Goal: Use online tool/utility: Use online tool/utility

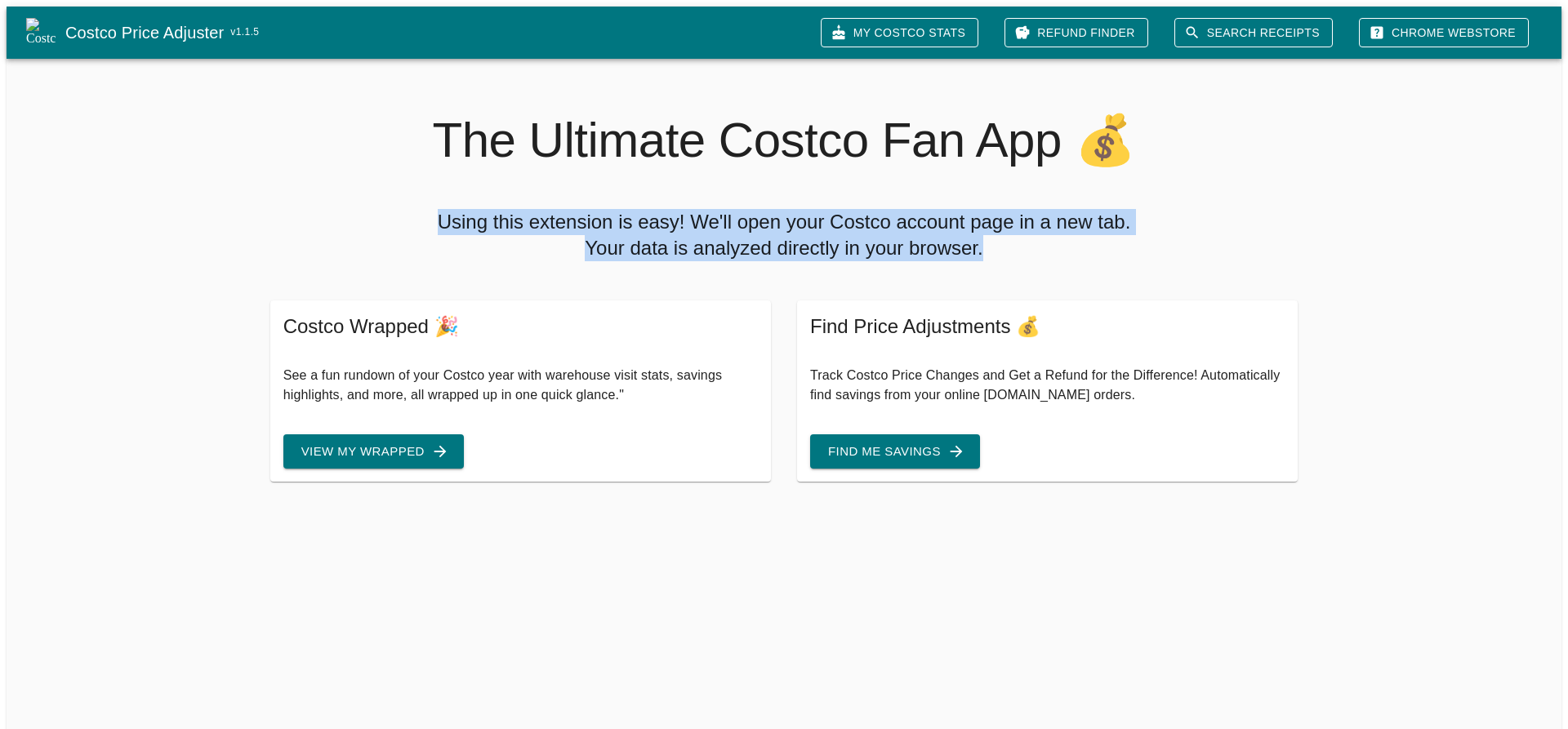
drag, startPoint x: 444, startPoint y: 214, endPoint x: 1083, endPoint y: 229, distance: 639.2
click at [1083, 229] on h5 "Using this extension is easy! We'll open your Costco account page in a new tab.…" at bounding box center [784, 235] width 1032 height 52
click at [863, 222] on h5 "Using this extension is easy! We'll open your Costco account page in a new tab.…" at bounding box center [784, 235] width 1032 height 52
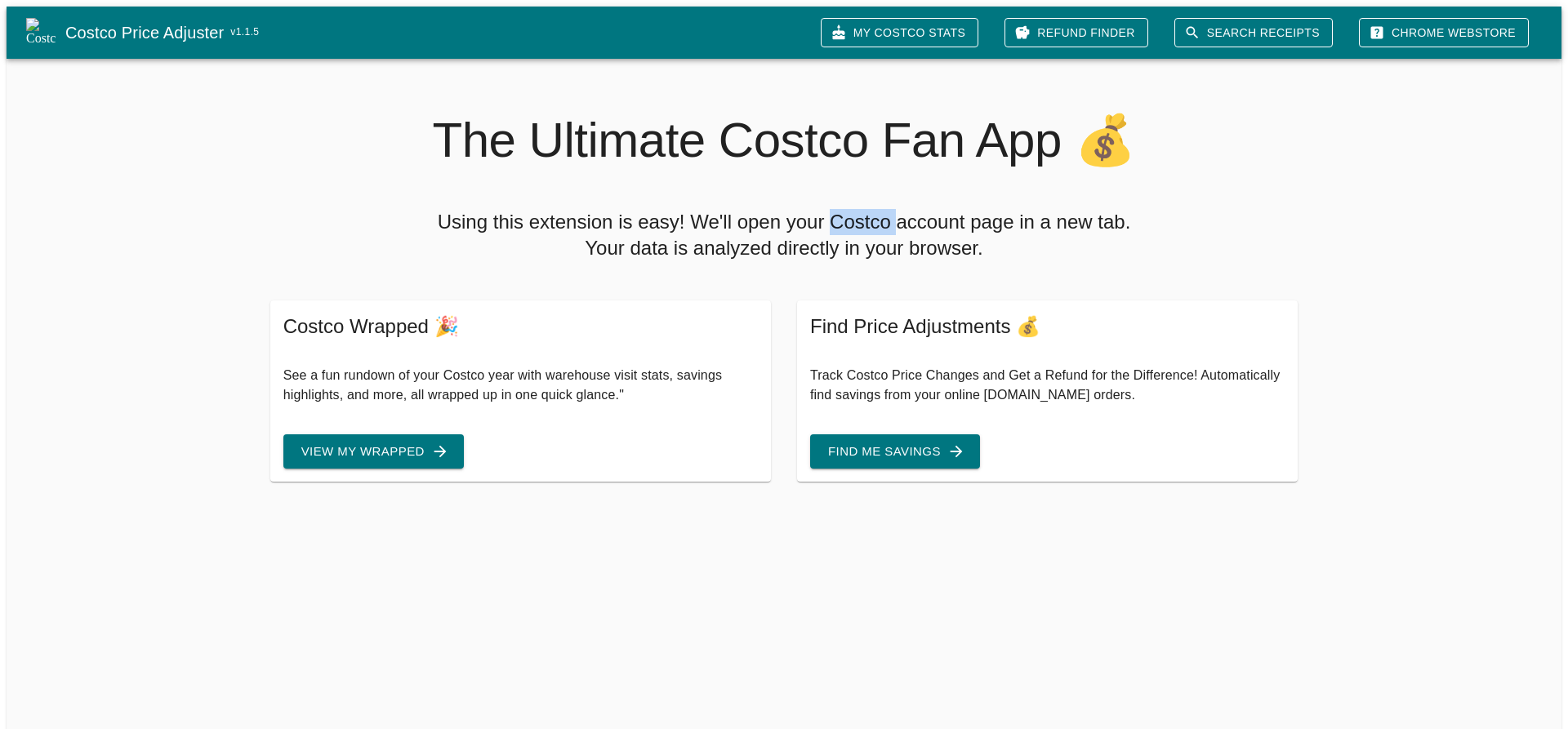
click at [863, 222] on h5 "Using this extension is easy! We'll open your Costco account page in a new tab.…" at bounding box center [784, 235] width 1032 height 52
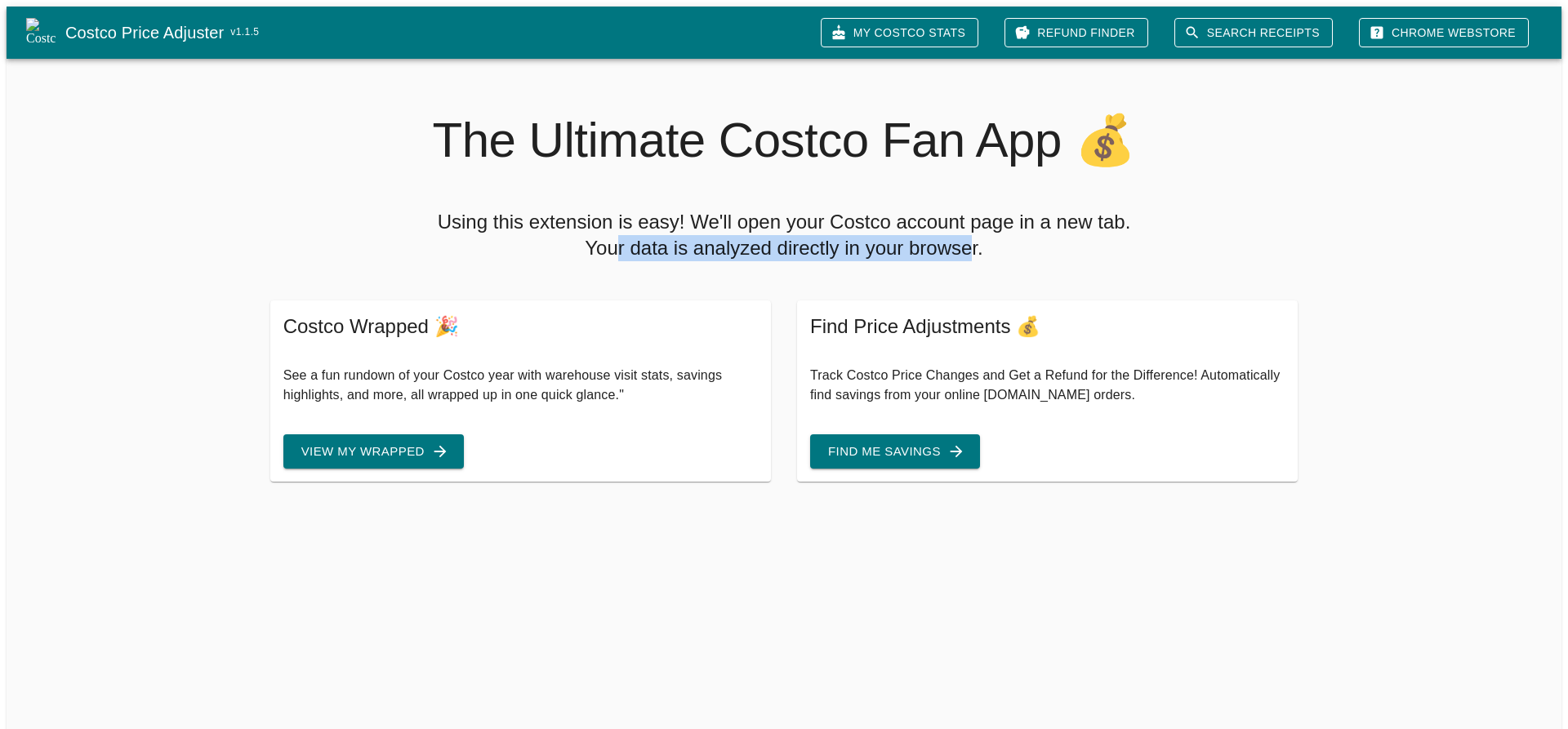
drag, startPoint x: 614, startPoint y: 241, endPoint x: 968, endPoint y: 241, distance: 354.0
click at [968, 241] on h5 "Using this extension is easy! We'll open your Costco account page in a new tab.…" at bounding box center [784, 235] width 1032 height 52
click at [914, 241] on h5 "Using this extension is easy! We'll open your Costco account page in a new tab.…" at bounding box center [784, 235] width 1032 height 52
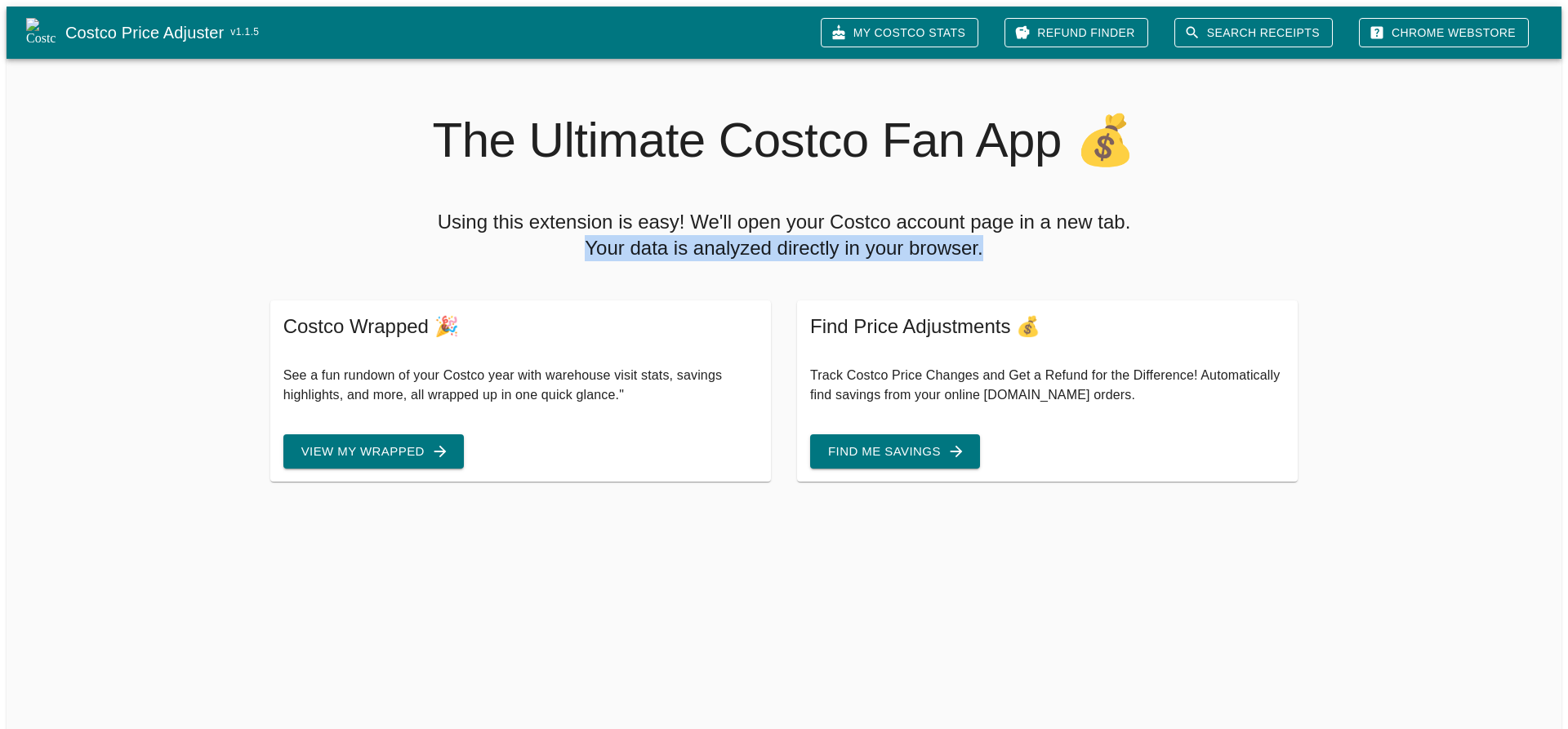
click at [914, 241] on h5 "Using this extension is easy! We'll open your Costco account page in a new tab.…" at bounding box center [784, 235] width 1032 height 52
click at [1319, 35] on link "Search Receipts" at bounding box center [1253, 33] width 158 height 30
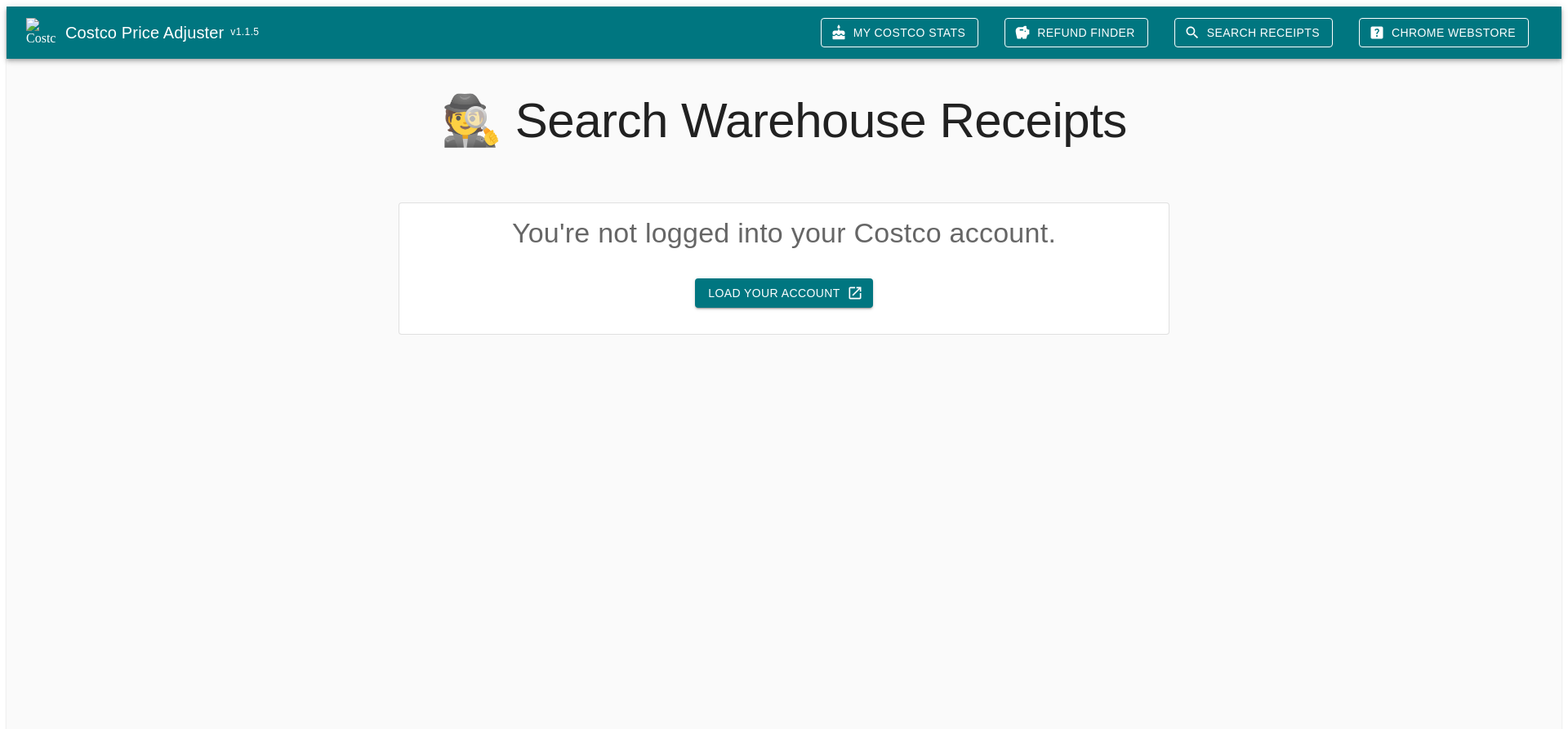
click at [598, 116] on h2 "🕵 Search Warehouse Receipts" at bounding box center [784, 121] width 1555 height 59
click at [794, 115] on h2 "🕵 Search Warehouse Receipts" at bounding box center [784, 121] width 1555 height 59
click at [747, 283] on button "Load Your Account" at bounding box center [783, 293] width 177 height 30
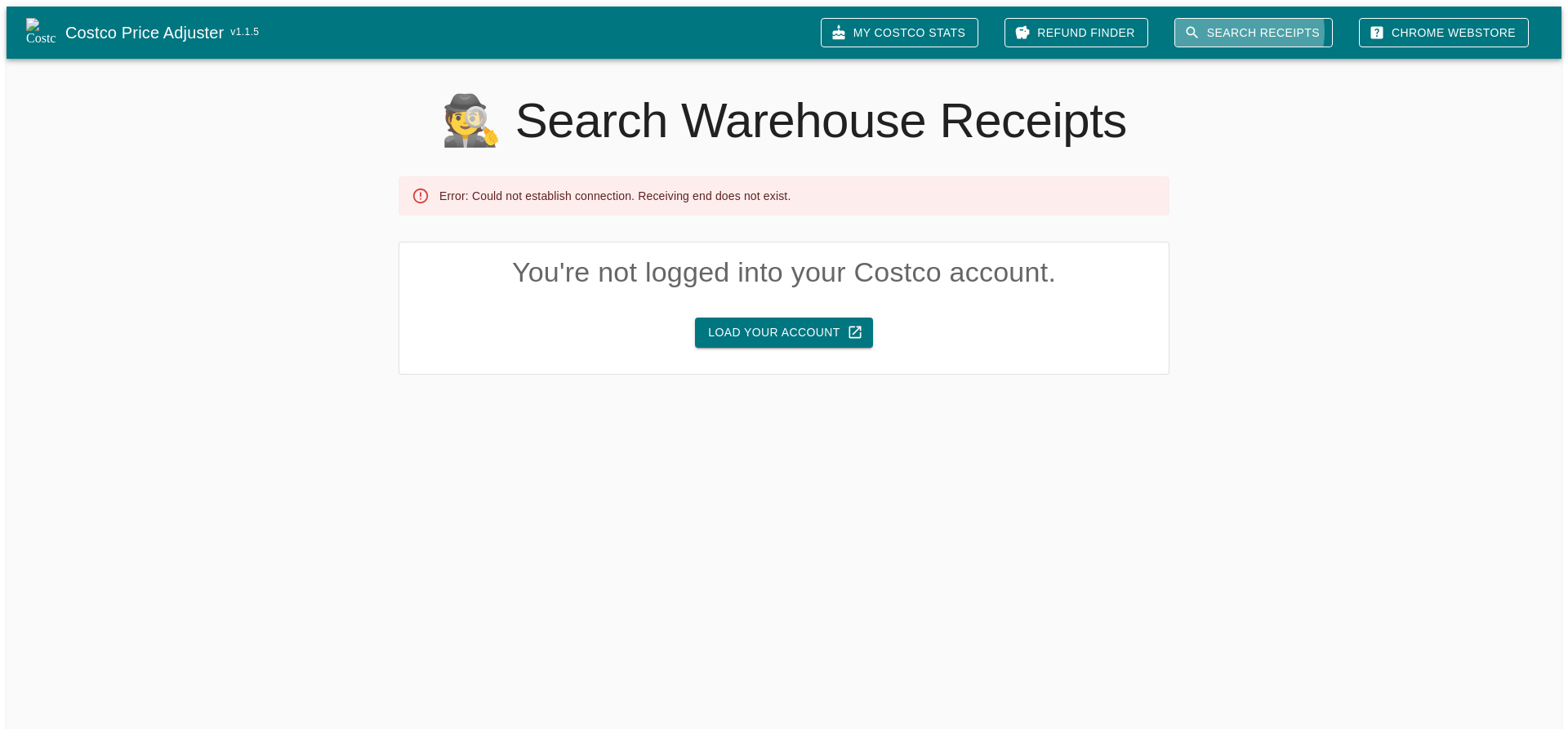
click at [1267, 25] on link "Search Receipts" at bounding box center [1253, 33] width 158 height 30
click at [924, 23] on link "My Costco Stats" at bounding box center [899, 33] width 157 height 30
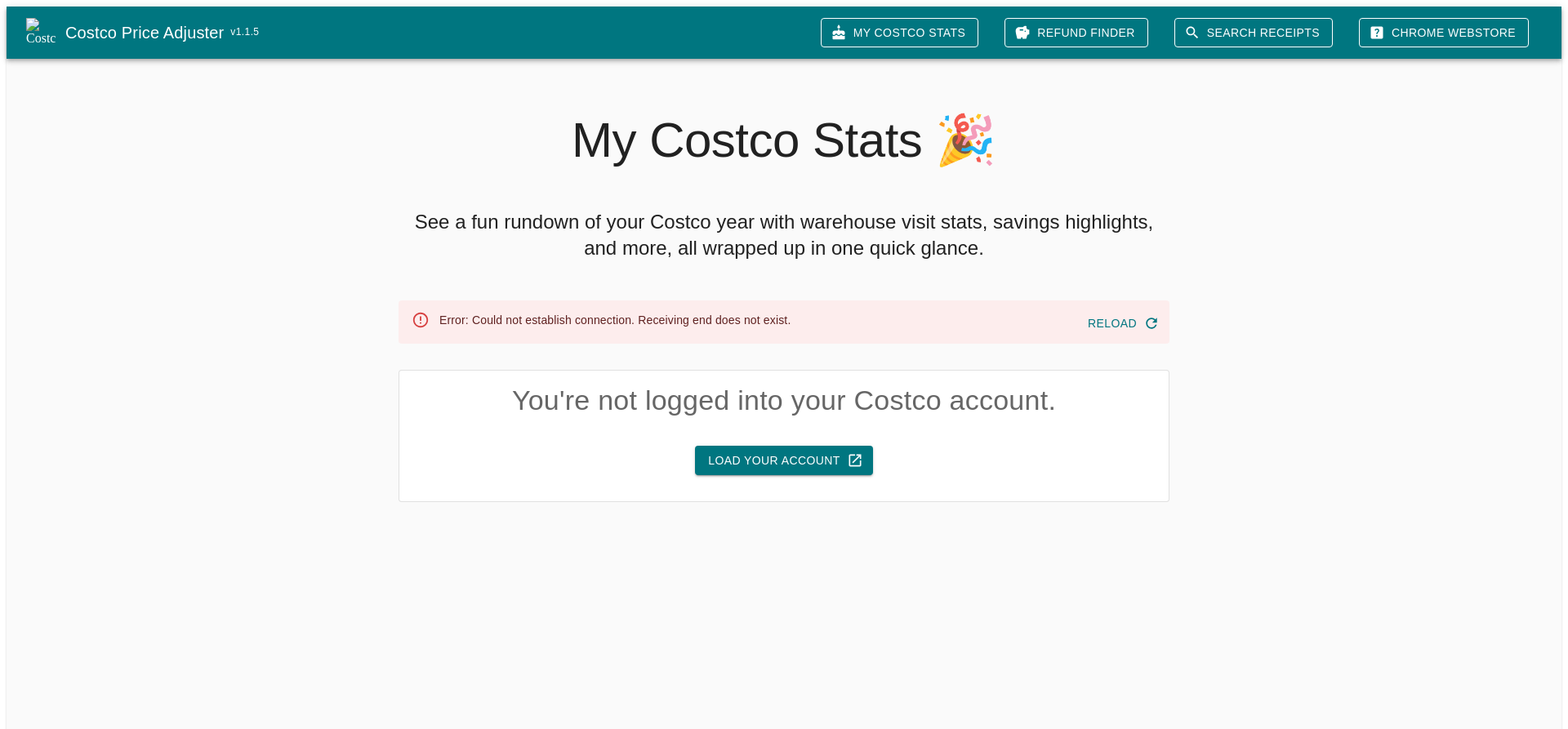
click at [1115, 318] on button "Reload" at bounding box center [1122, 323] width 82 height 30
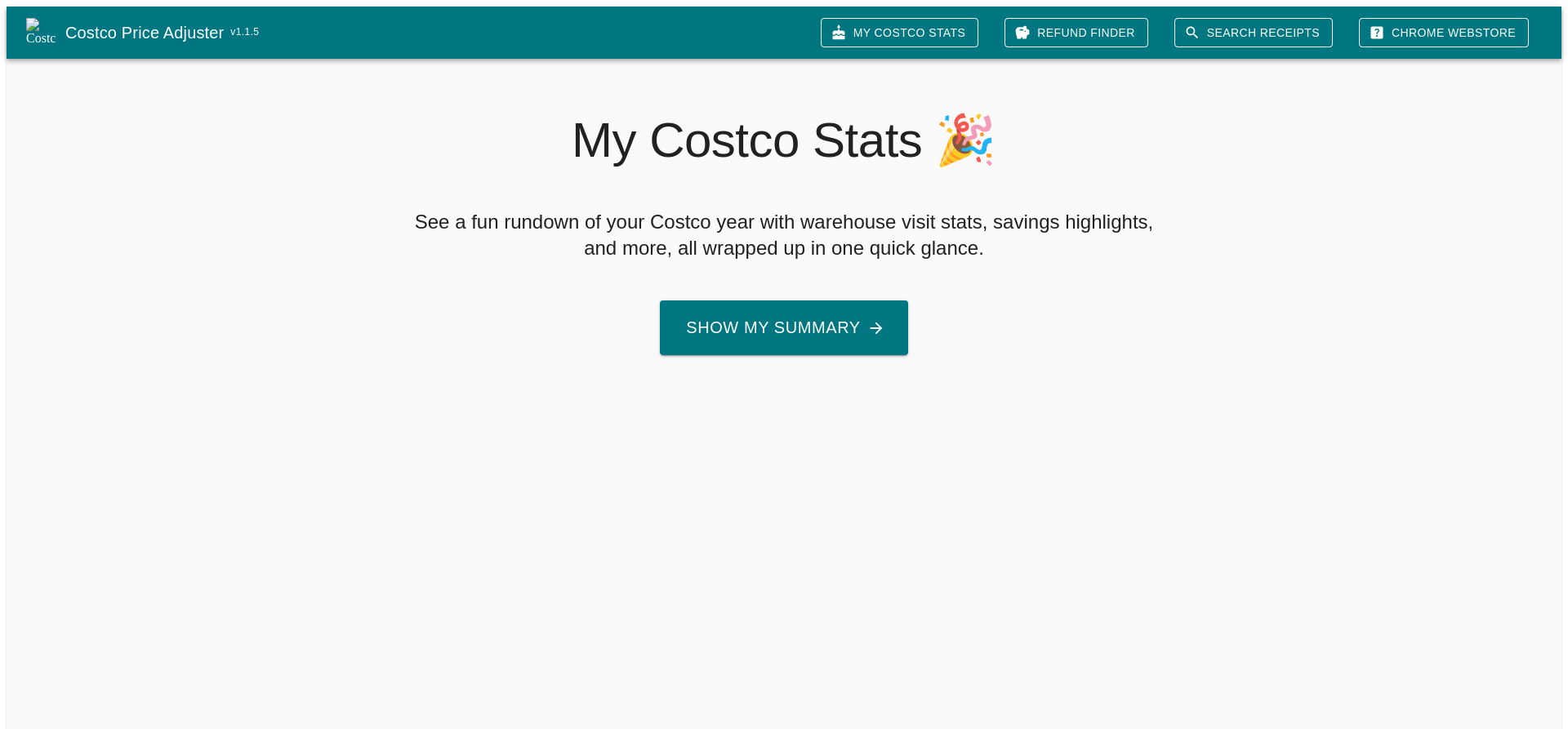
click at [805, 328] on button "Show My Summary" at bounding box center [783, 327] width 247 height 55
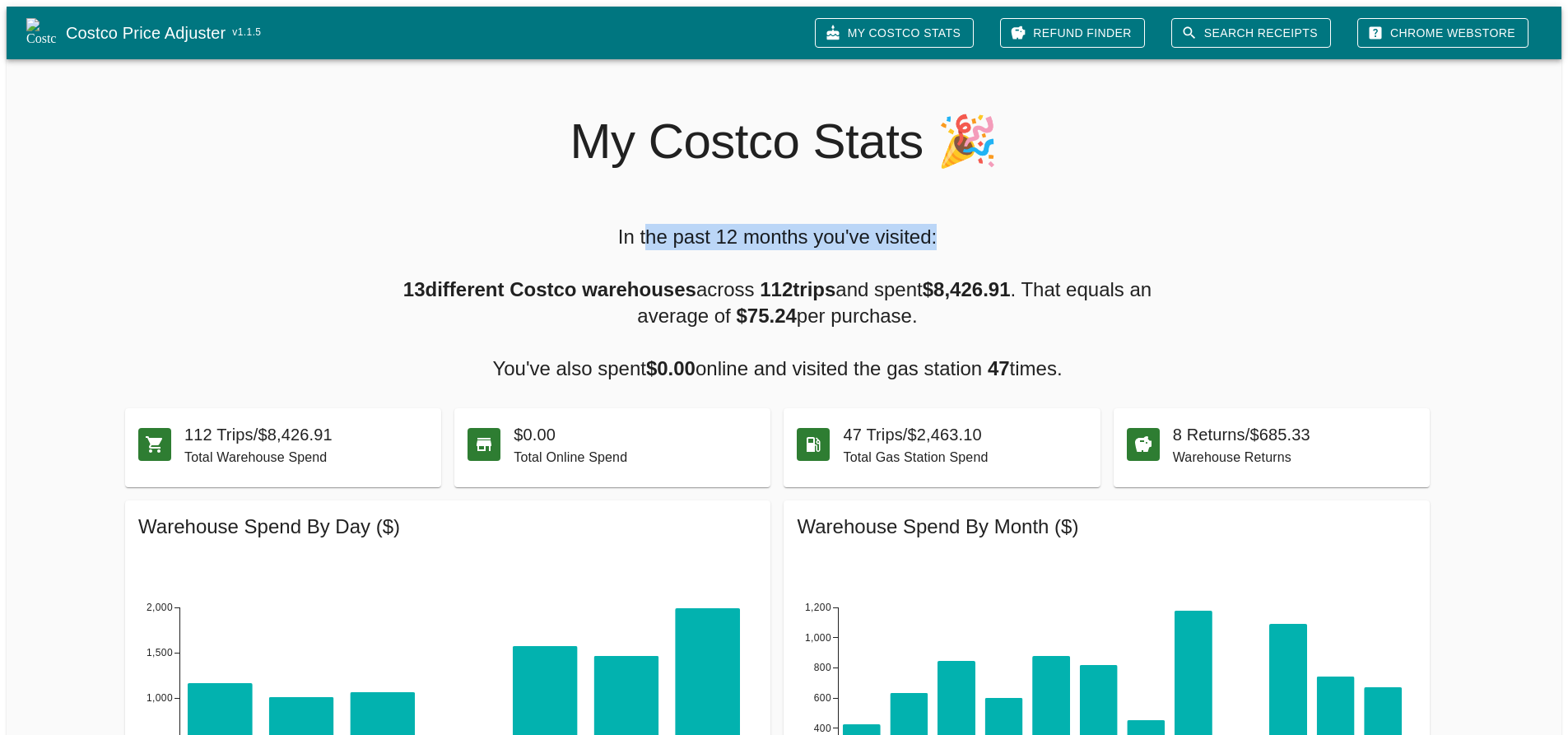
drag, startPoint x: 643, startPoint y: 228, endPoint x: 956, endPoint y: 241, distance: 313.3
click at [956, 241] on h5 "In the past 12 months you've visited: 13 different Costco warehouses across 112…" at bounding box center [778, 302] width 778 height 158
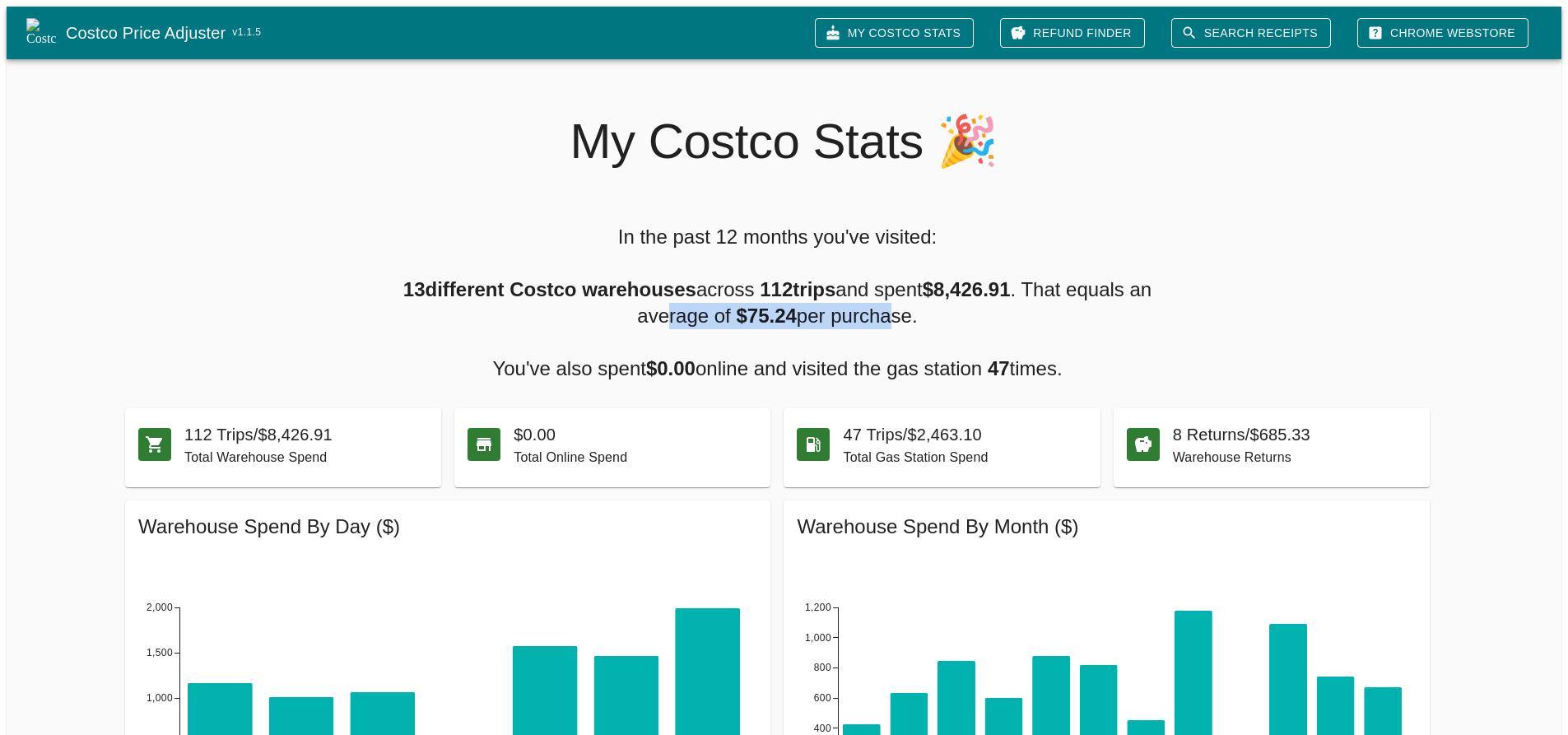
drag, startPoint x: 776, startPoint y: 312, endPoint x: 885, endPoint y: 313, distance: 109.0
click at [885, 313] on h5 "In the past 12 months you've visited: 13 different Costco warehouses across 112…" at bounding box center [778, 302] width 778 height 158
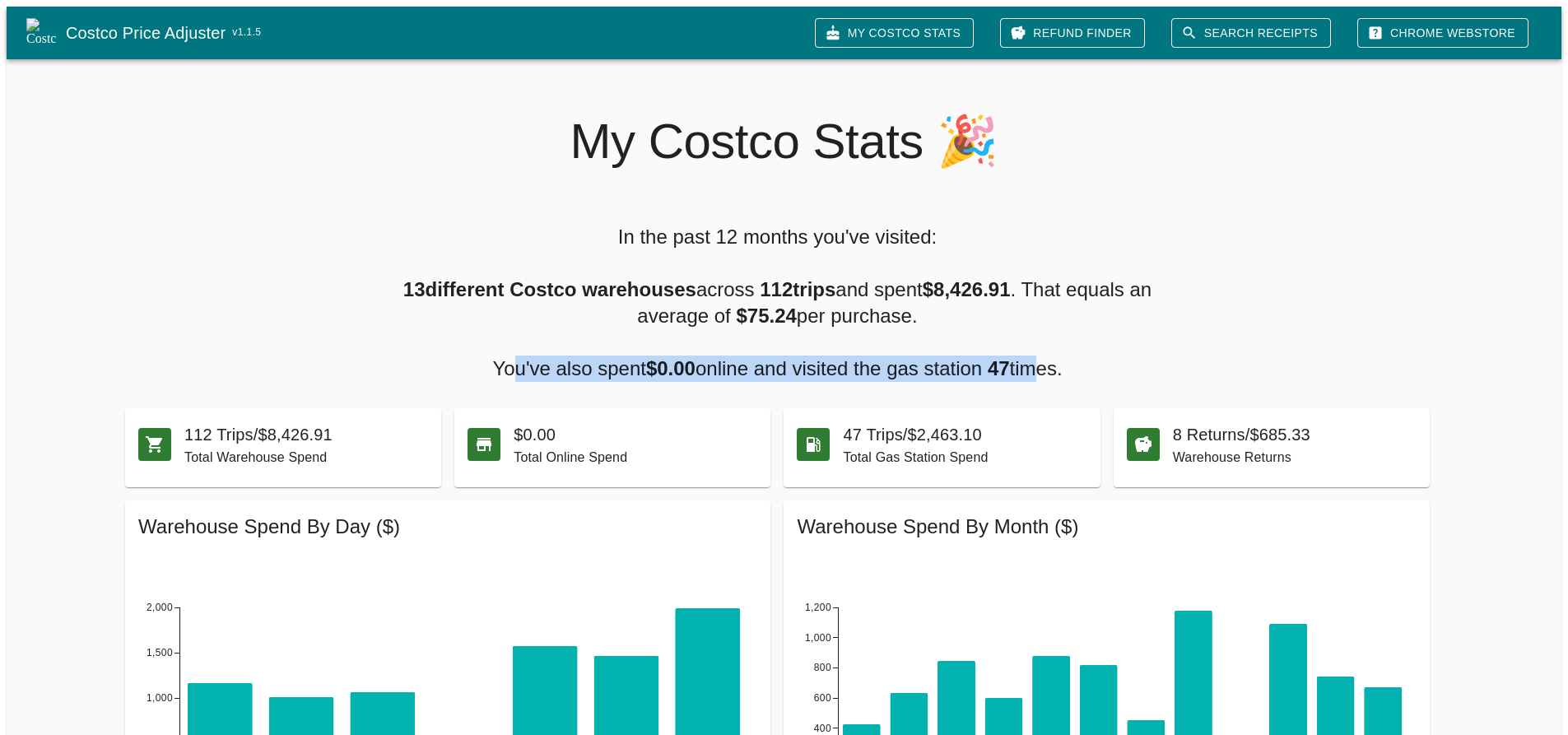
drag, startPoint x: 511, startPoint y: 362, endPoint x: 1036, endPoint y: 362, distance: 525.0
click at [1036, 362] on h5 "In the past 12 months you've visited: 13 different Costco warehouses across 112…" at bounding box center [778, 302] width 778 height 158
click at [710, 357] on h5 "In the past 12 months you've visited: 13 different Costco warehouses across 112…" at bounding box center [778, 302] width 778 height 158
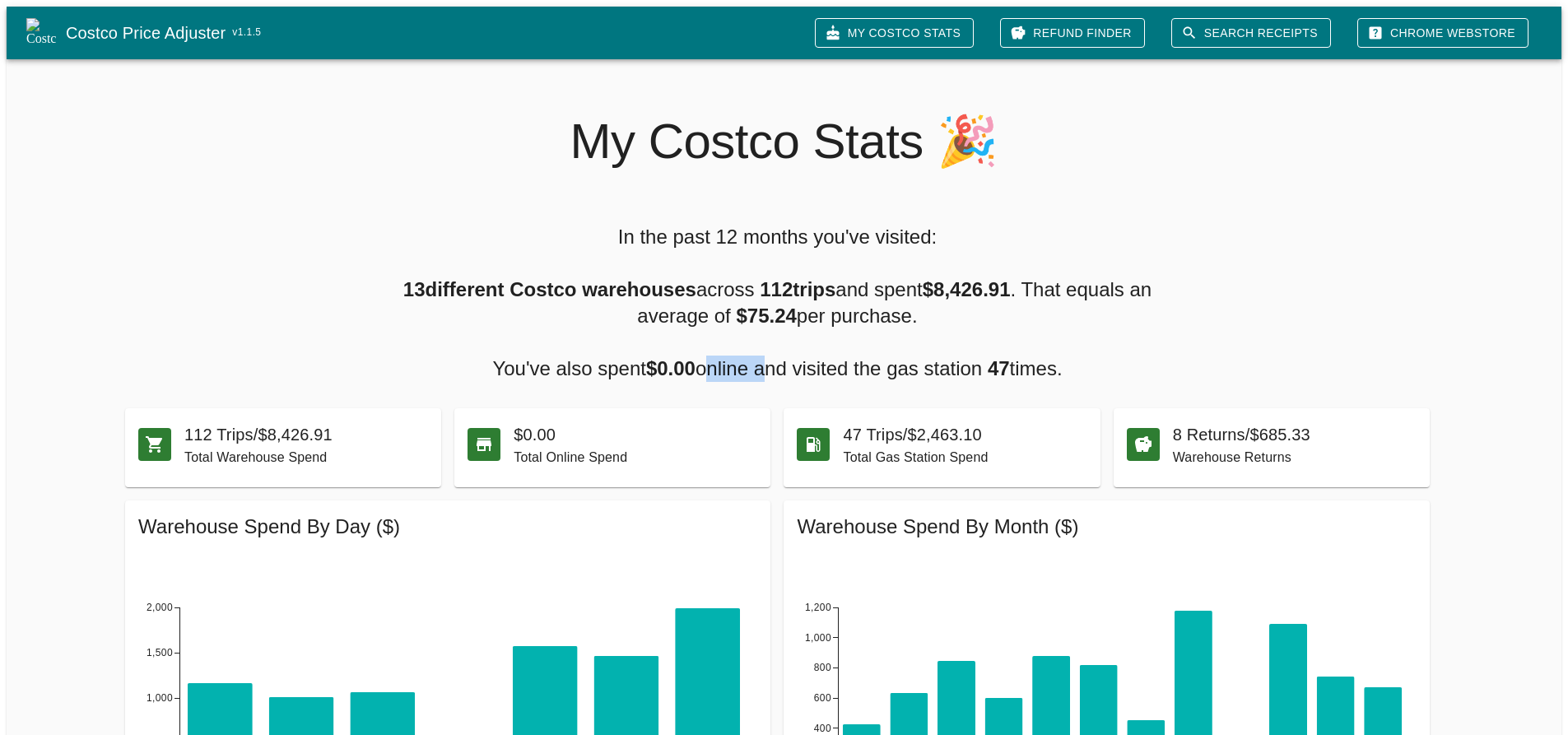
click at [710, 357] on h5 "In the past 12 months you've visited: 13 different Costco warehouses across 112…" at bounding box center [778, 302] width 778 height 158
click at [1036, 367] on h5 "In the past 12 months you've visited: 13 different Costco warehouses across 112…" at bounding box center [778, 302] width 778 height 158
click at [1166, 324] on h5 "In the past 12 months you've visited: 13 different Costco warehouses across 112…" at bounding box center [778, 302] width 778 height 158
click at [288, 424] on h6 "112 Trips / $8,426.91" at bounding box center [306, 434] width 244 height 27
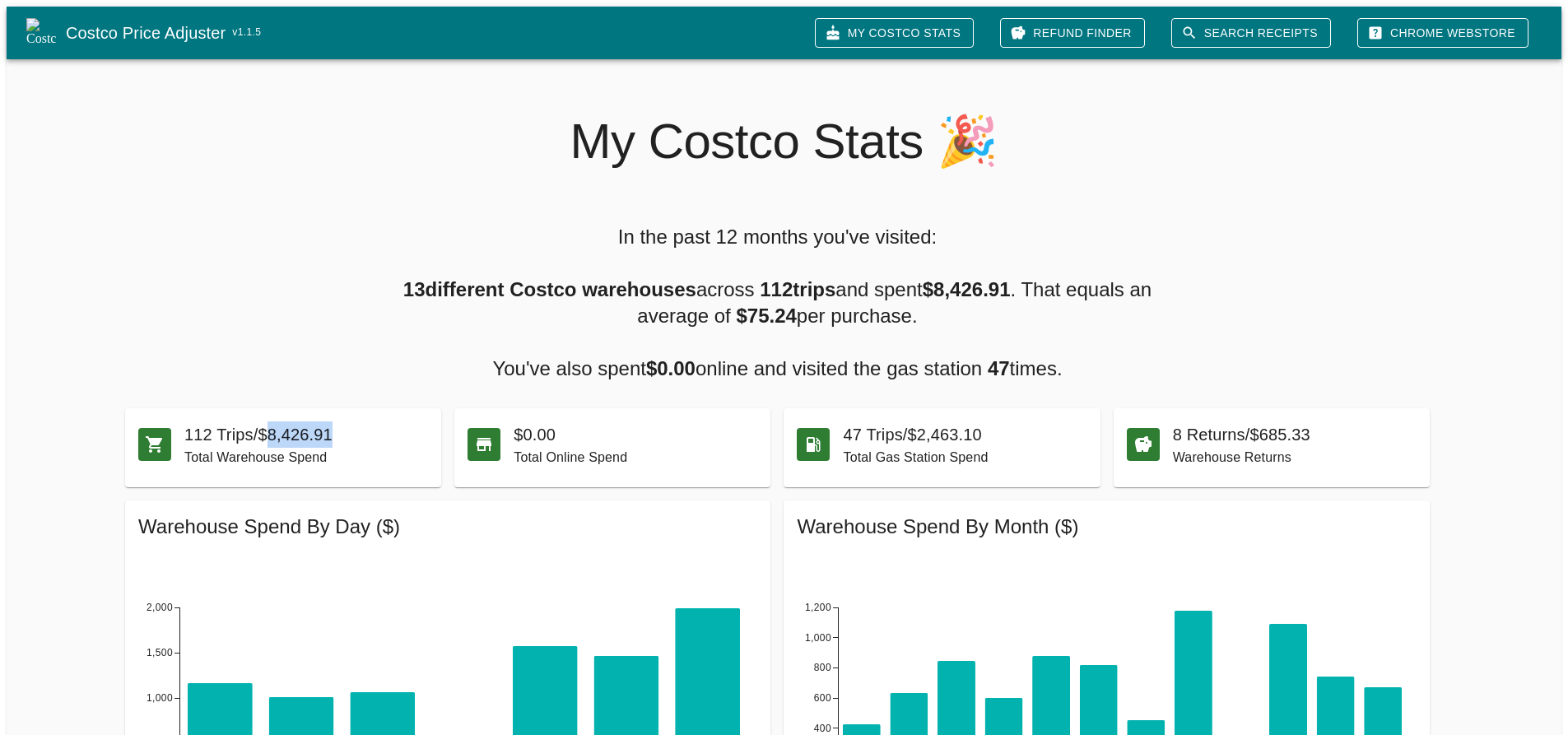
click at [288, 424] on h6 "112 Trips / $8,426.91" at bounding box center [306, 434] width 244 height 27
click at [1273, 294] on div "In the past 12 months you've visited: 13 different Costco warehouses across 112…" at bounding box center [770, 727] width 1582 height 1059
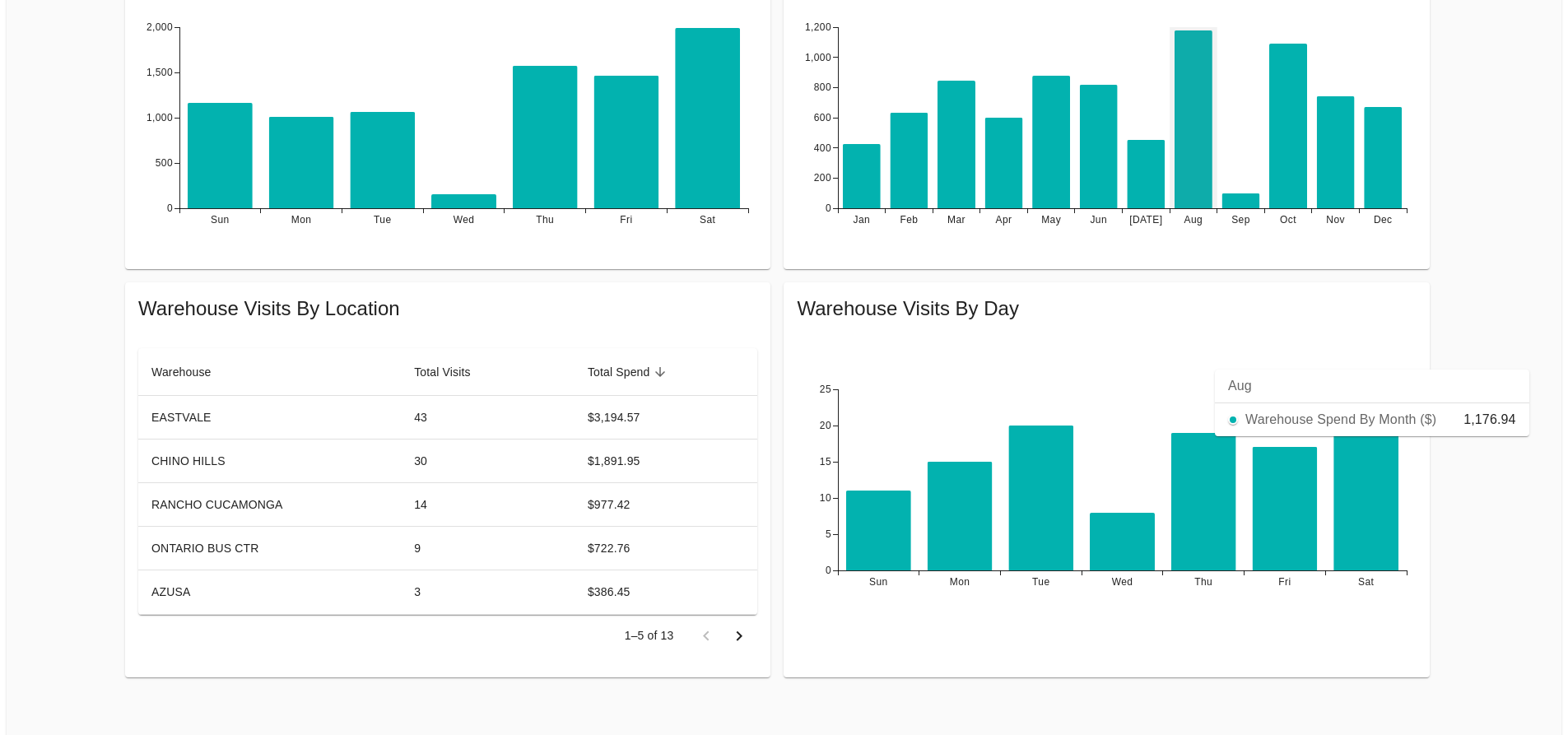
scroll to position [581, 0]
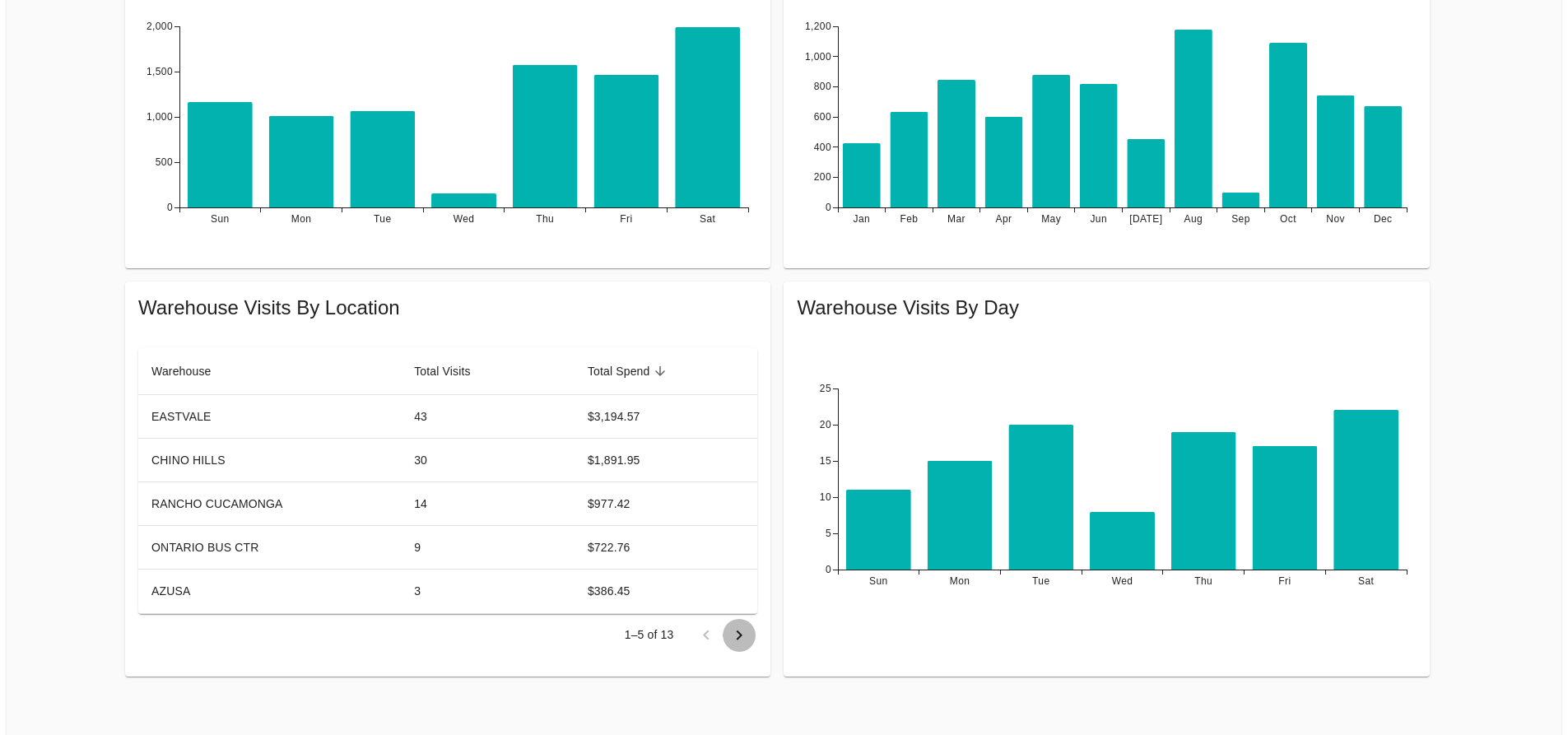
click at [737, 625] on icon "Go to next page" at bounding box center [740, 635] width 20 height 20
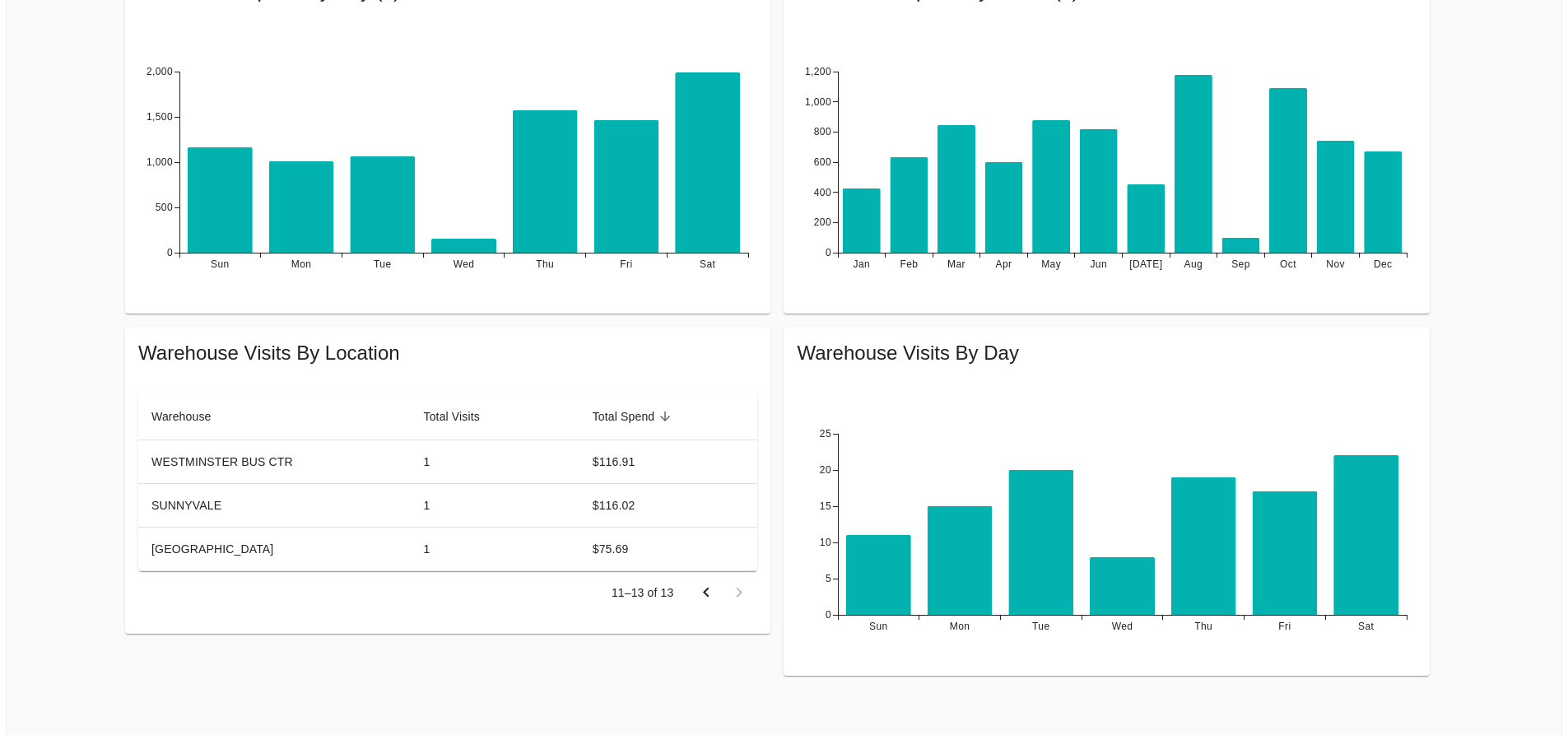
click at [701, 586] on icon "Go to previous page" at bounding box center [707, 593] width 20 height 20
click at [742, 671] on icon "Go to next page" at bounding box center [740, 681] width 20 height 20
click at [706, 592] on icon "Go to previous page" at bounding box center [707, 593] width 20 height 20
click at [705, 671] on icon "Go to previous page" at bounding box center [707, 681] width 20 height 20
click at [603, 448] on td "$3,194.57" at bounding box center [667, 462] width 183 height 44
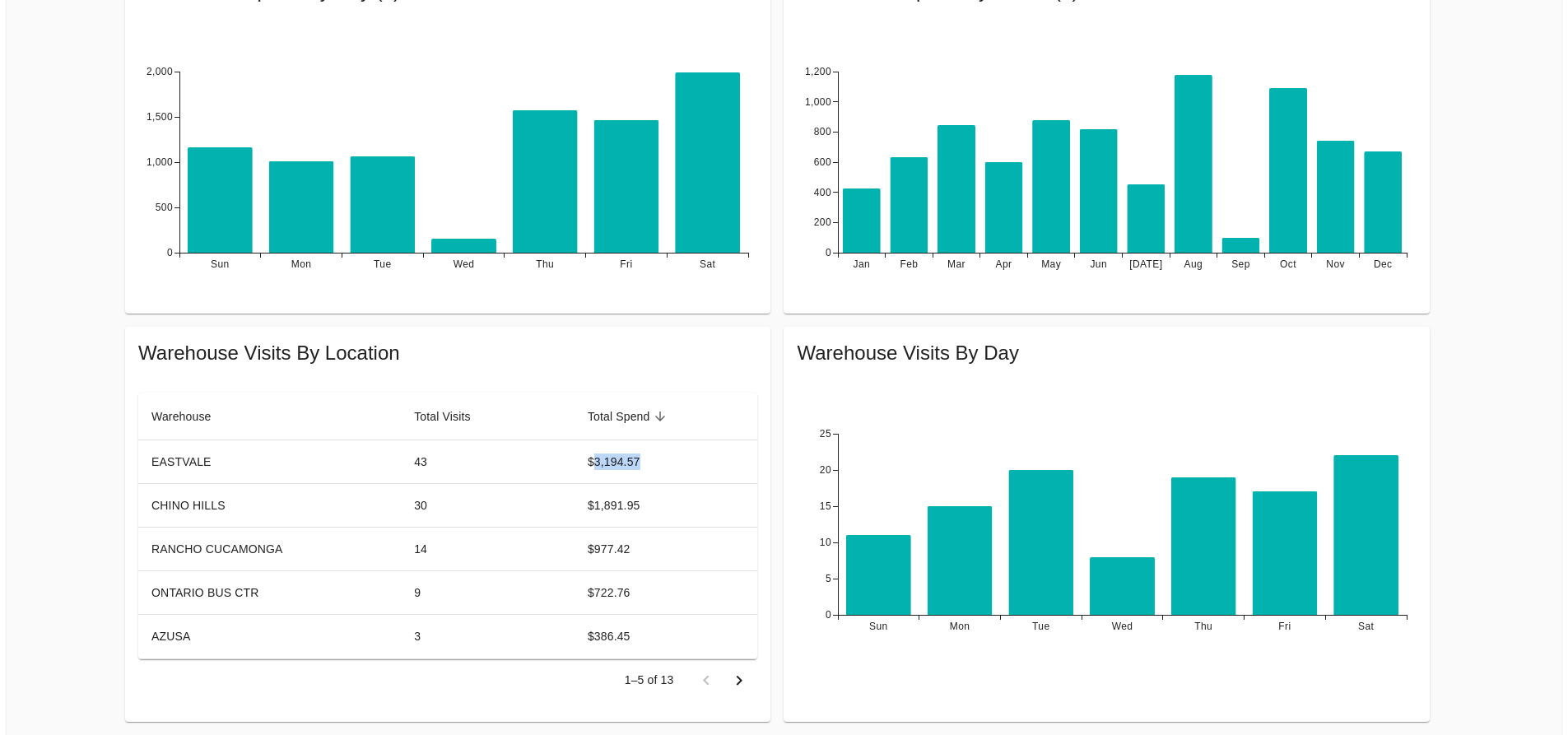
click at [603, 448] on td "$3,194.57" at bounding box center [667, 462] width 183 height 44
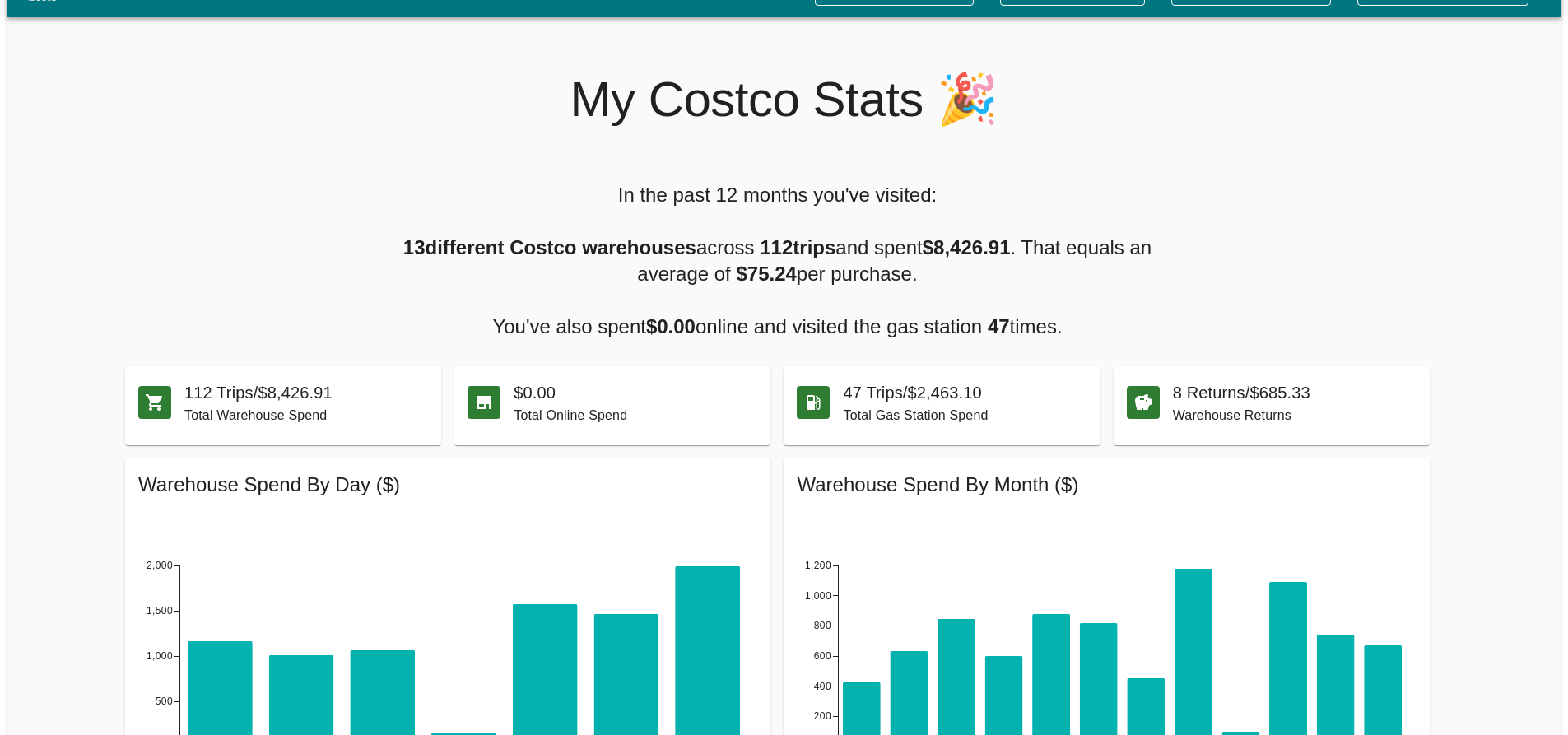
scroll to position [0, 0]
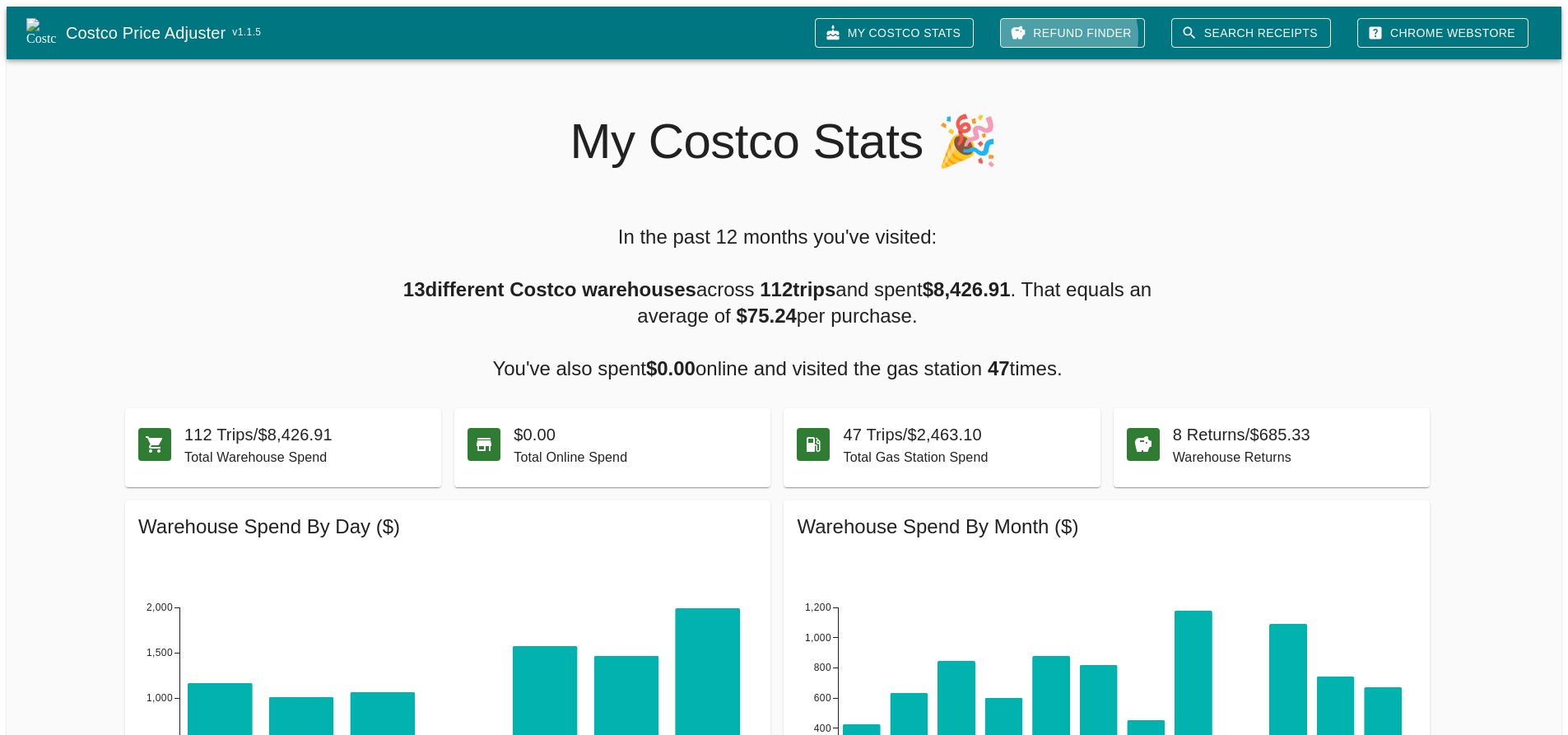
click at [1092, 30] on link "Refund Finder" at bounding box center [1073, 33] width 145 height 30
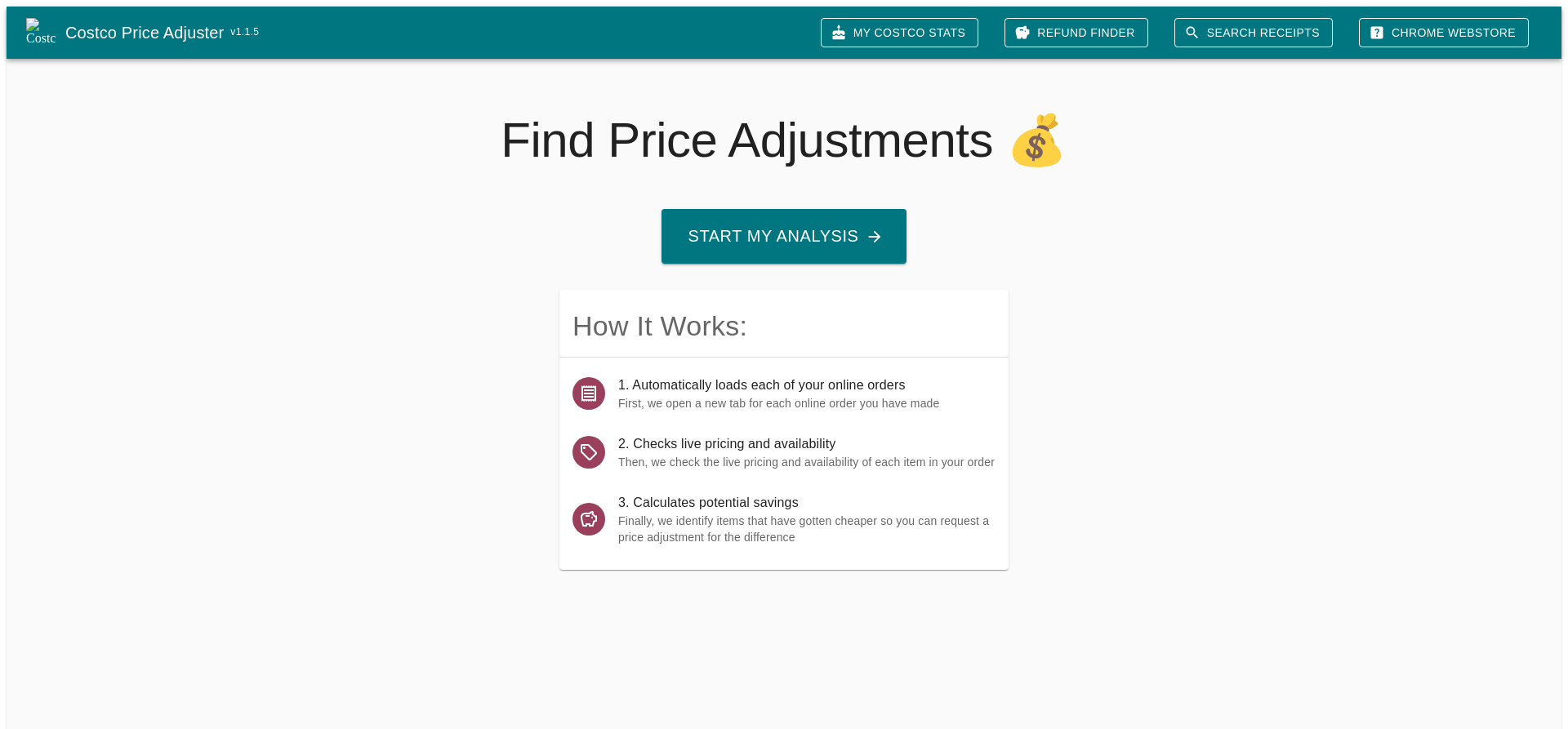
click at [779, 235] on button "Start My Analysis" at bounding box center [783, 236] width 244 height 55
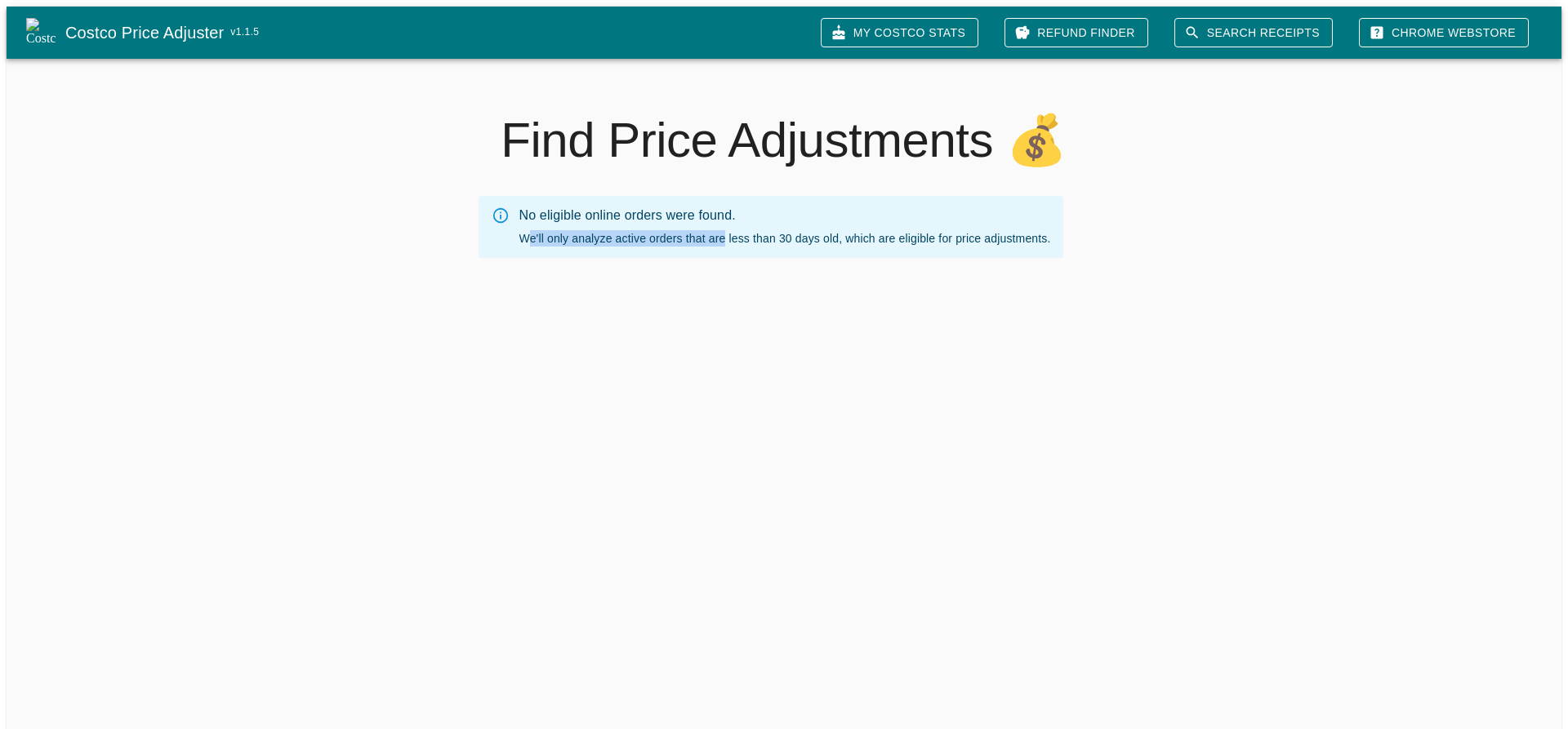
drag, startPoint x: 532, startPoint y: 231, endPoint x: 722, endPoint y: 235, distance: 190.0
click at [722, 235] on div "No eligible online orders were found. We'll only analyze active orders that are…" at bounding box center [785, 226] width 532 height 52
click at [615, 235] on div "No eligible online orders were found. We'll only analyze active orders that are…" at bounding box center [785, 226] width 532 height 52
click at [921, 235] on div "No eligible online orders were found. We'll only analyze active orders that are…" at bounding box center [785, 226] width 532 height 52
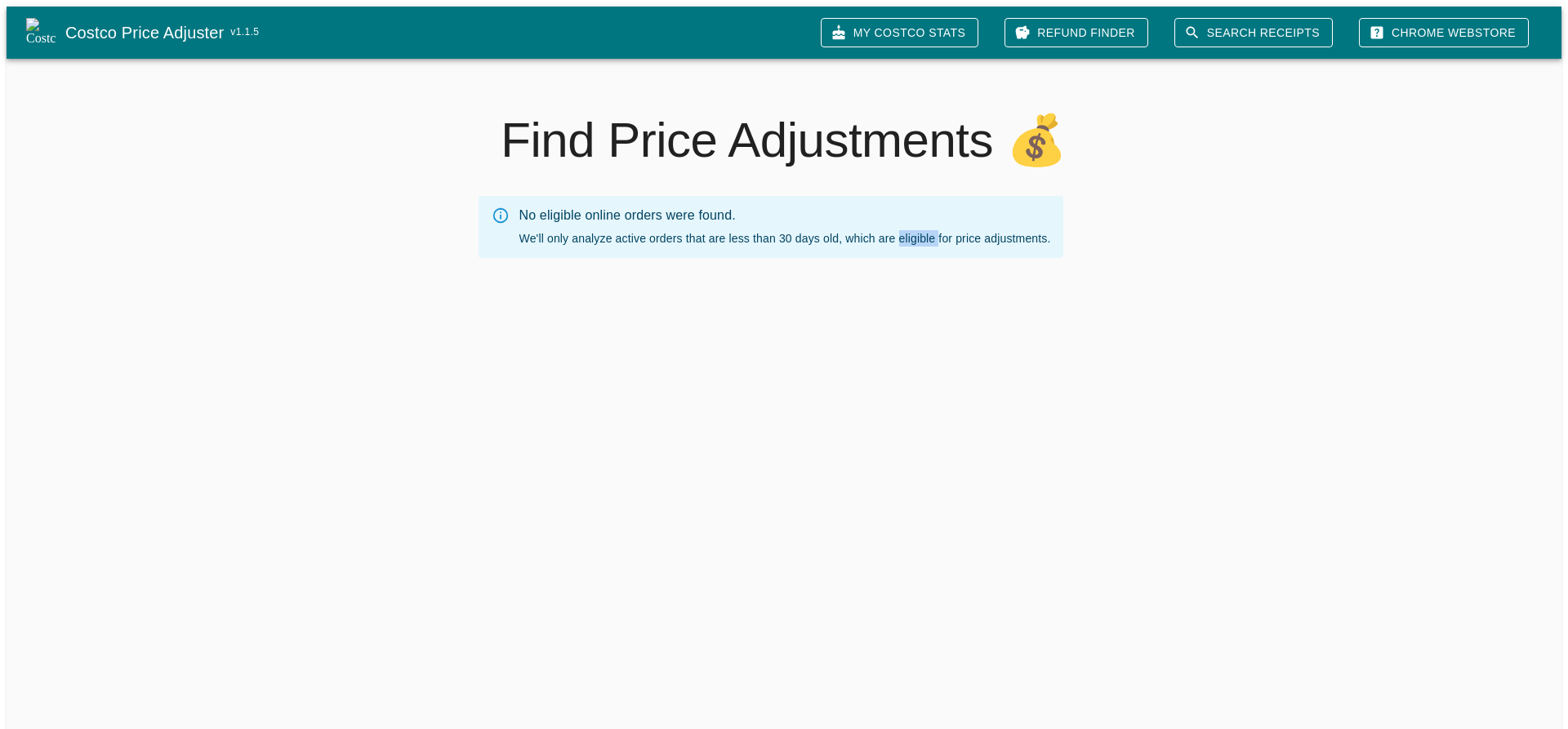
click at [921, 235] on div "No eligible online orders were found. We'll only analyze active orders that are…" at bounding box center [785, 226] width 532 height 52
click at [989, 221] on div "No eligible online orders were found. We'll only analyze active orders that are…" at bounding box center [785, 226] width 532 height 52
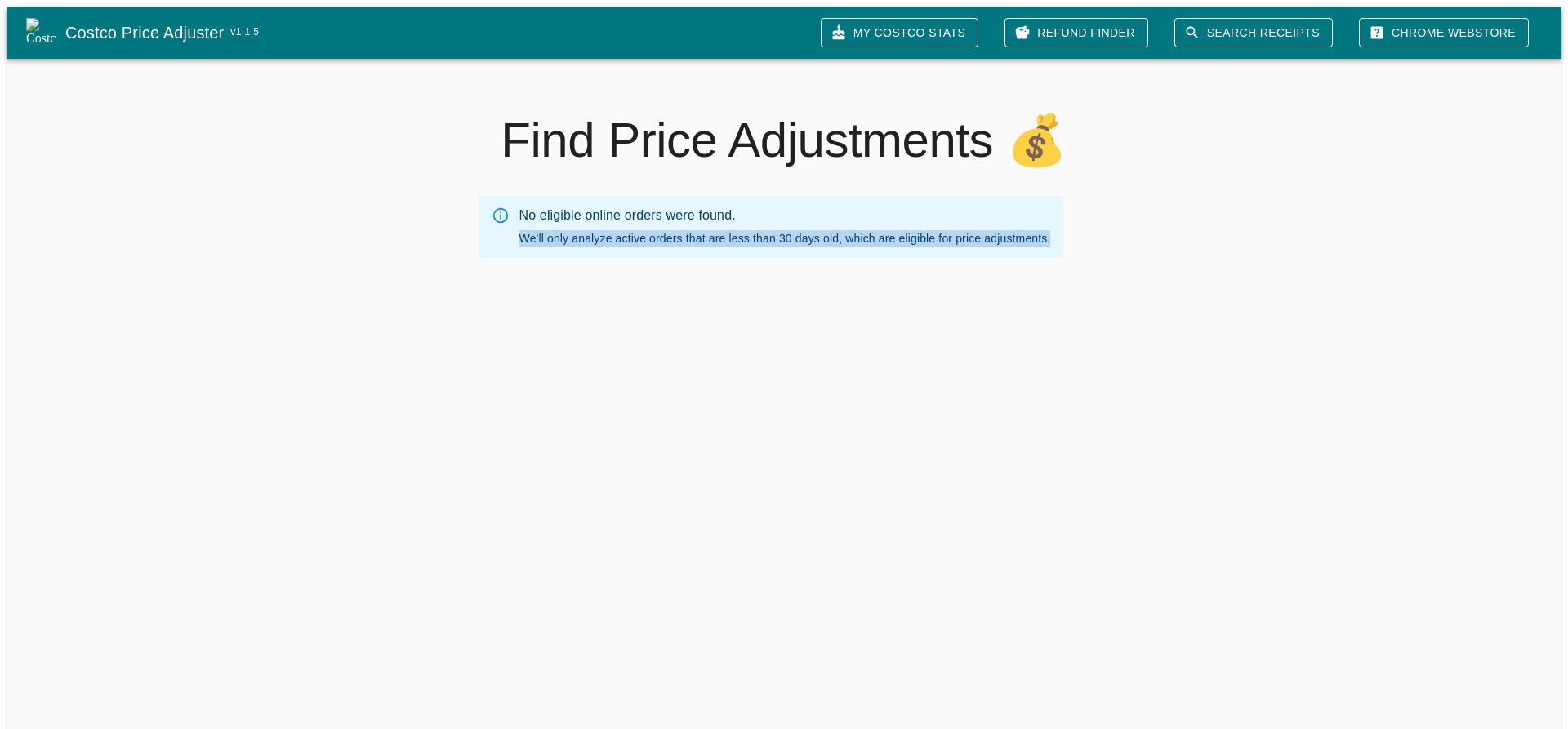
click at [1281, 27] on link "Search Receipts" at bounding box center [1253, 33] width 158 height 30
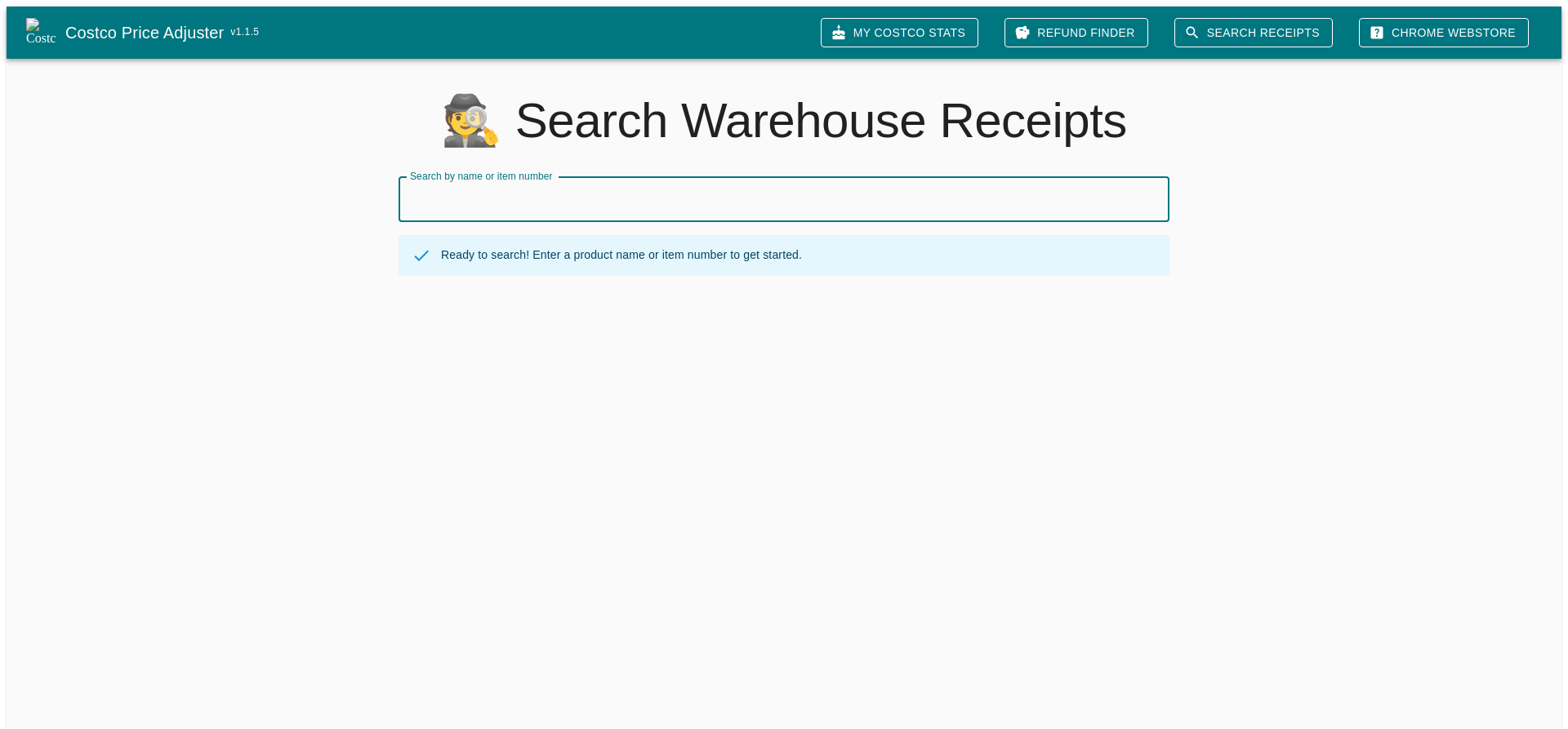
click at [604, 192] on input "Search by name or item number" at bounding box center [784, 199] width 771 height 45
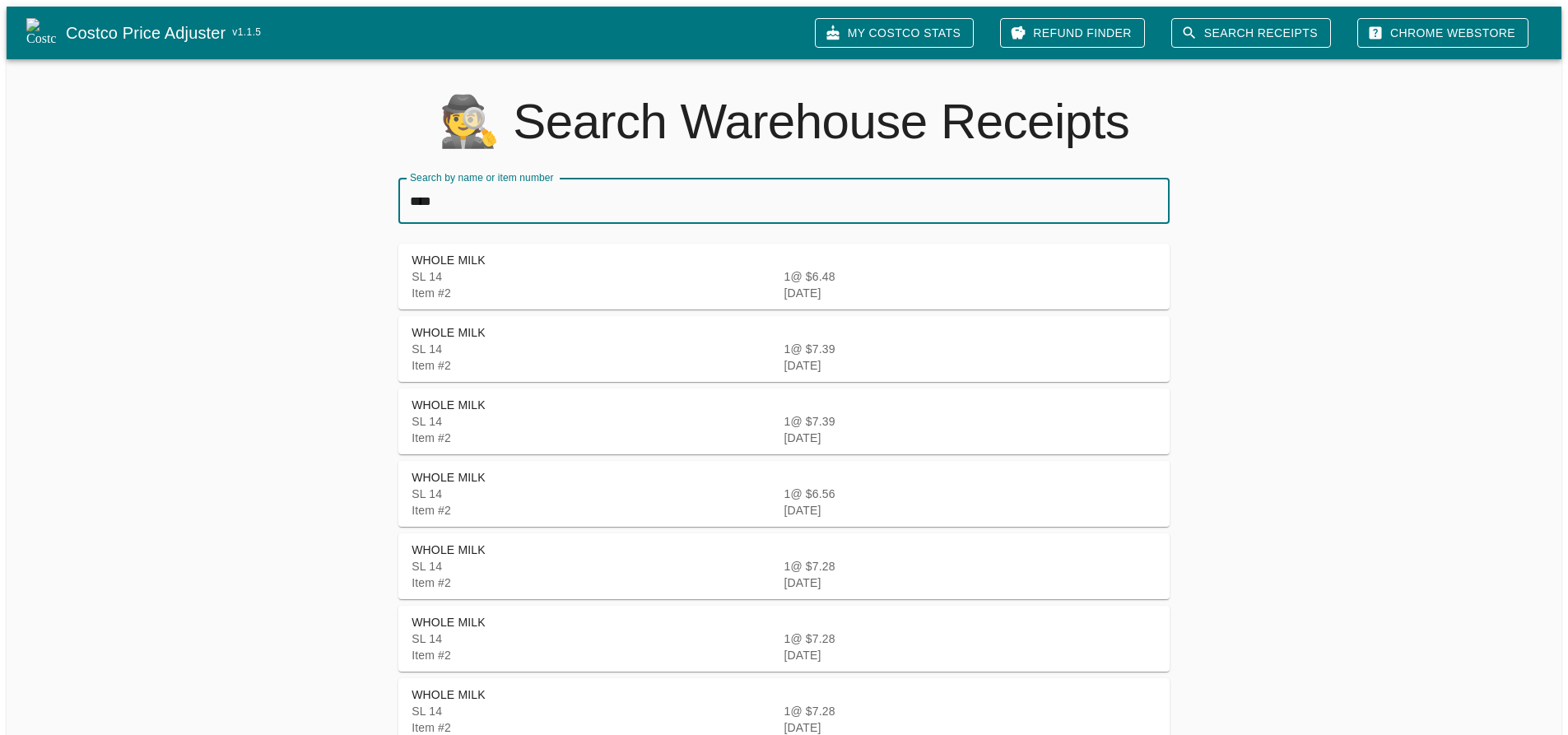
click at [454, 201] on input "****" at bounding box center [784, 201] width 771 height 46
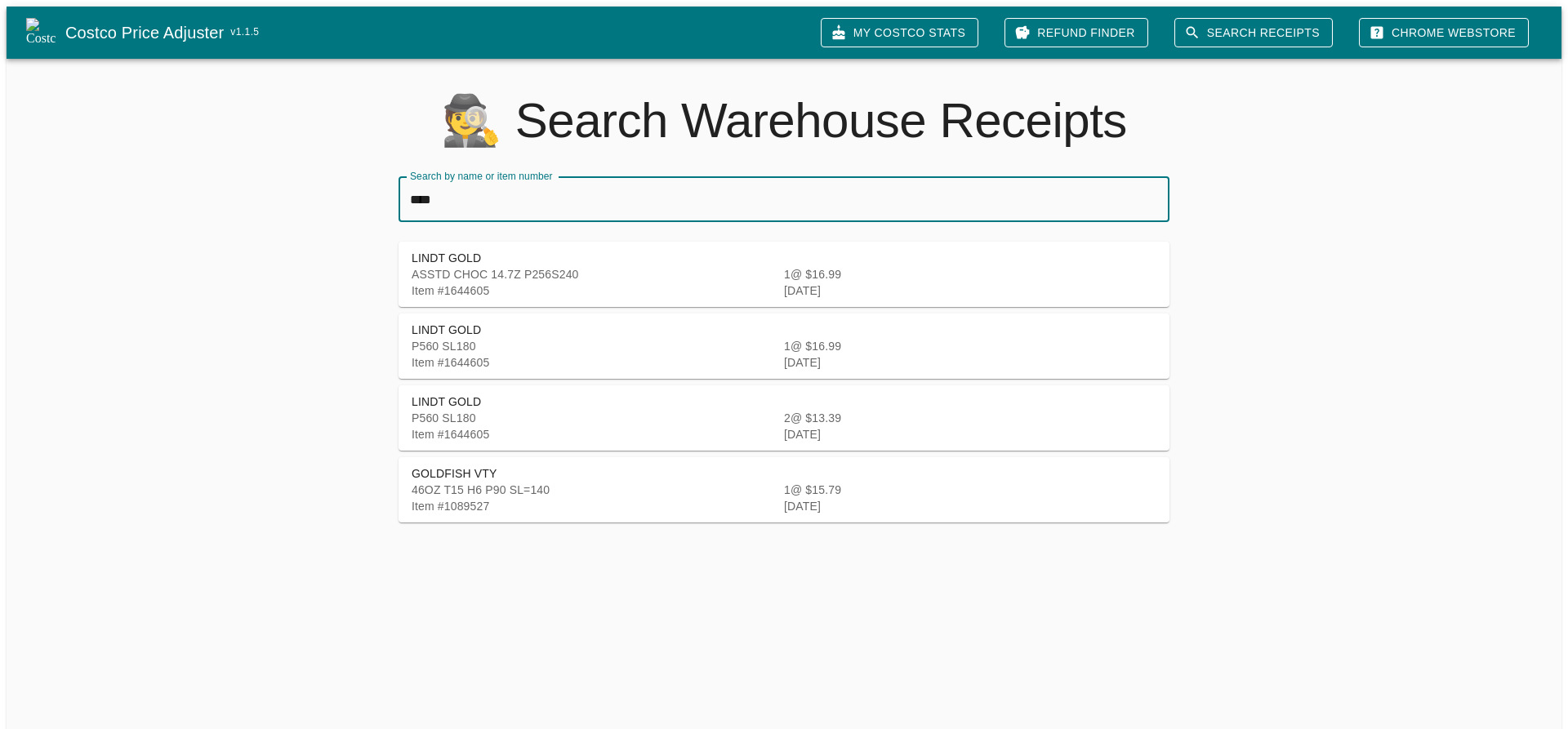
click at [416, 190] on input "****" at bounding box center [784, 199] width 771 height 45
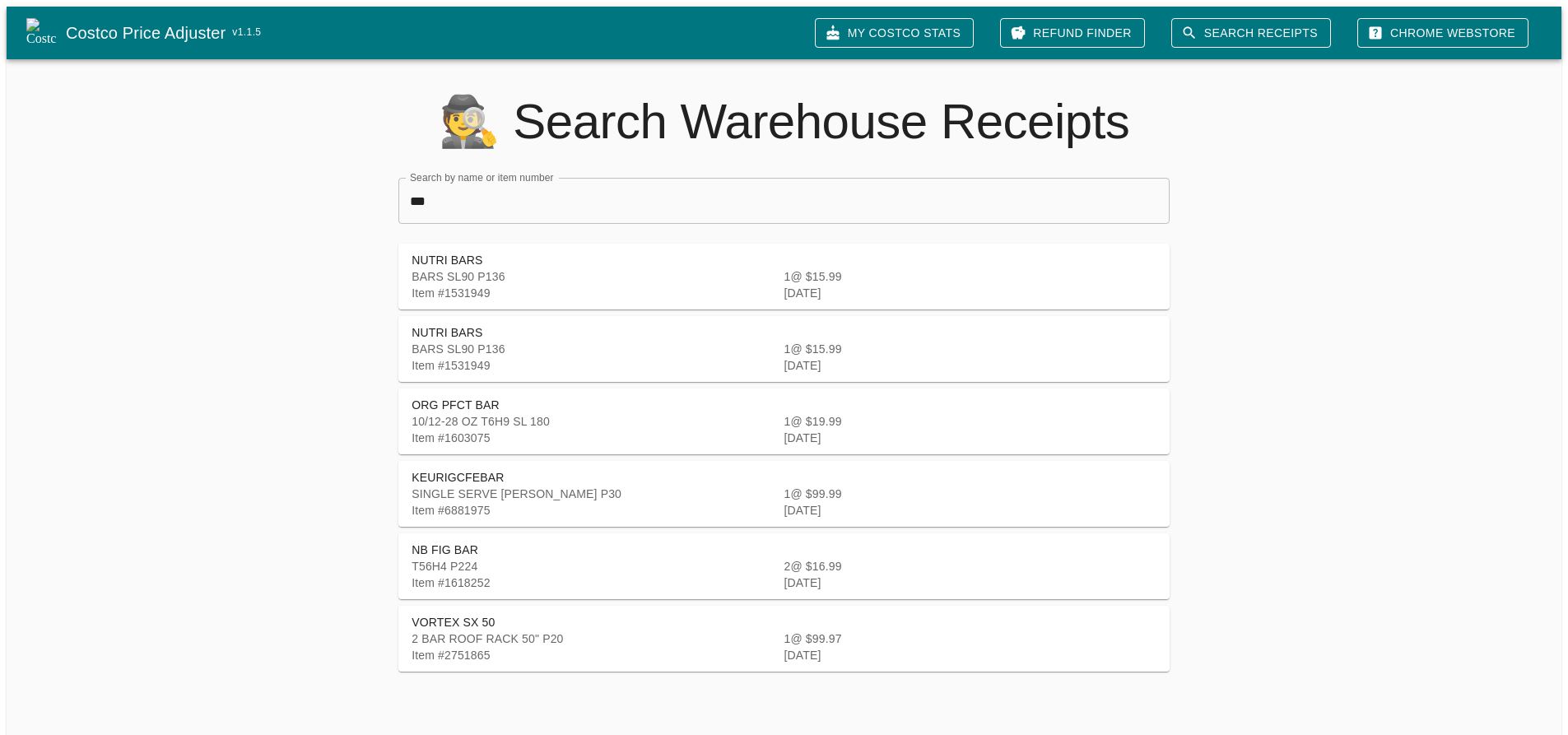
type input "***"
drag, startPoint x: 426, startPoint y: 633, endPoint x: 545, endPoint y: 633, distance: 119.0
click at [545, 633] on span "2 BAR ROOF RACK 50" P20" at bounding box center [487, 639] width 151 height 13
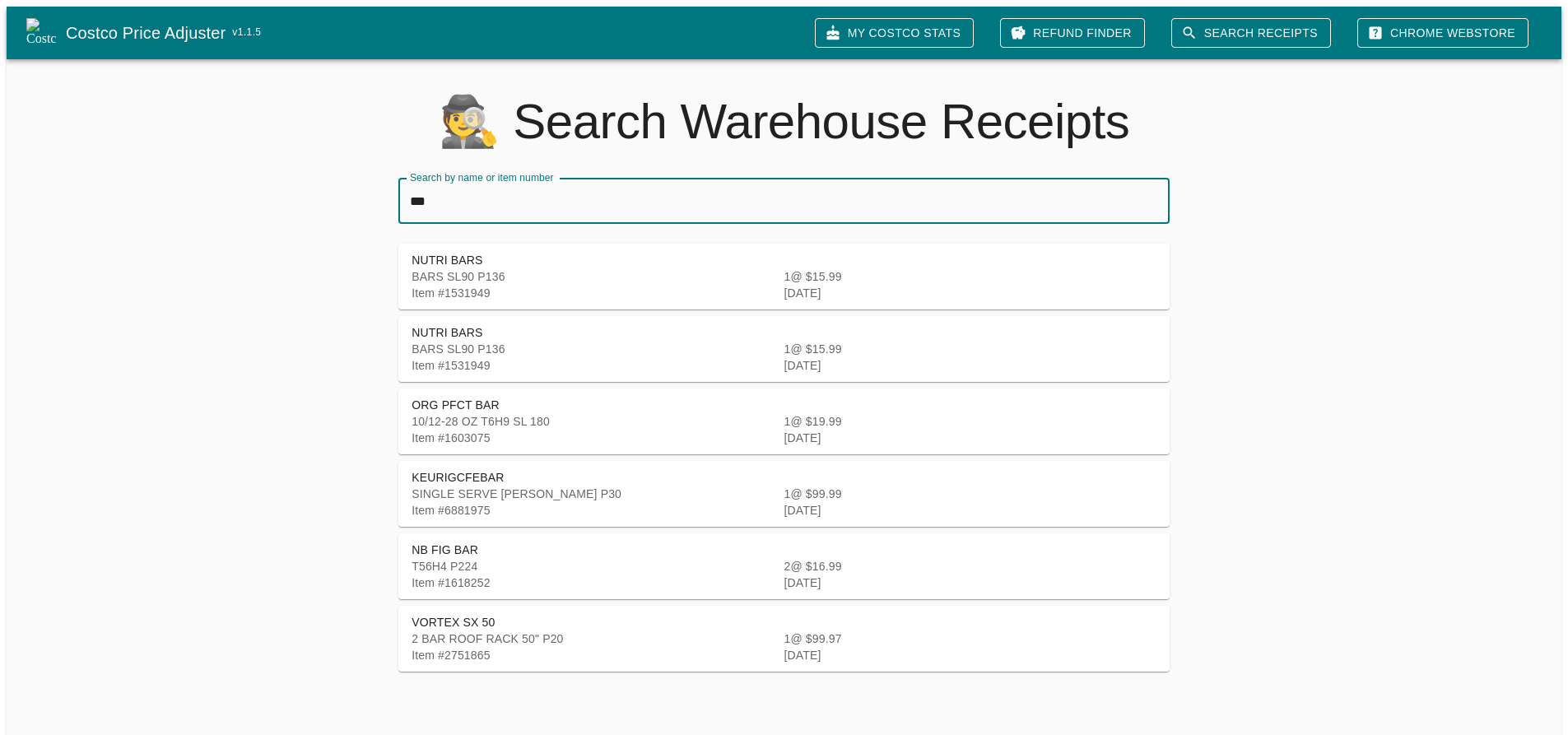
click at [410, 197] on input "***" at bounding box center [784, 201] width 771 height 46
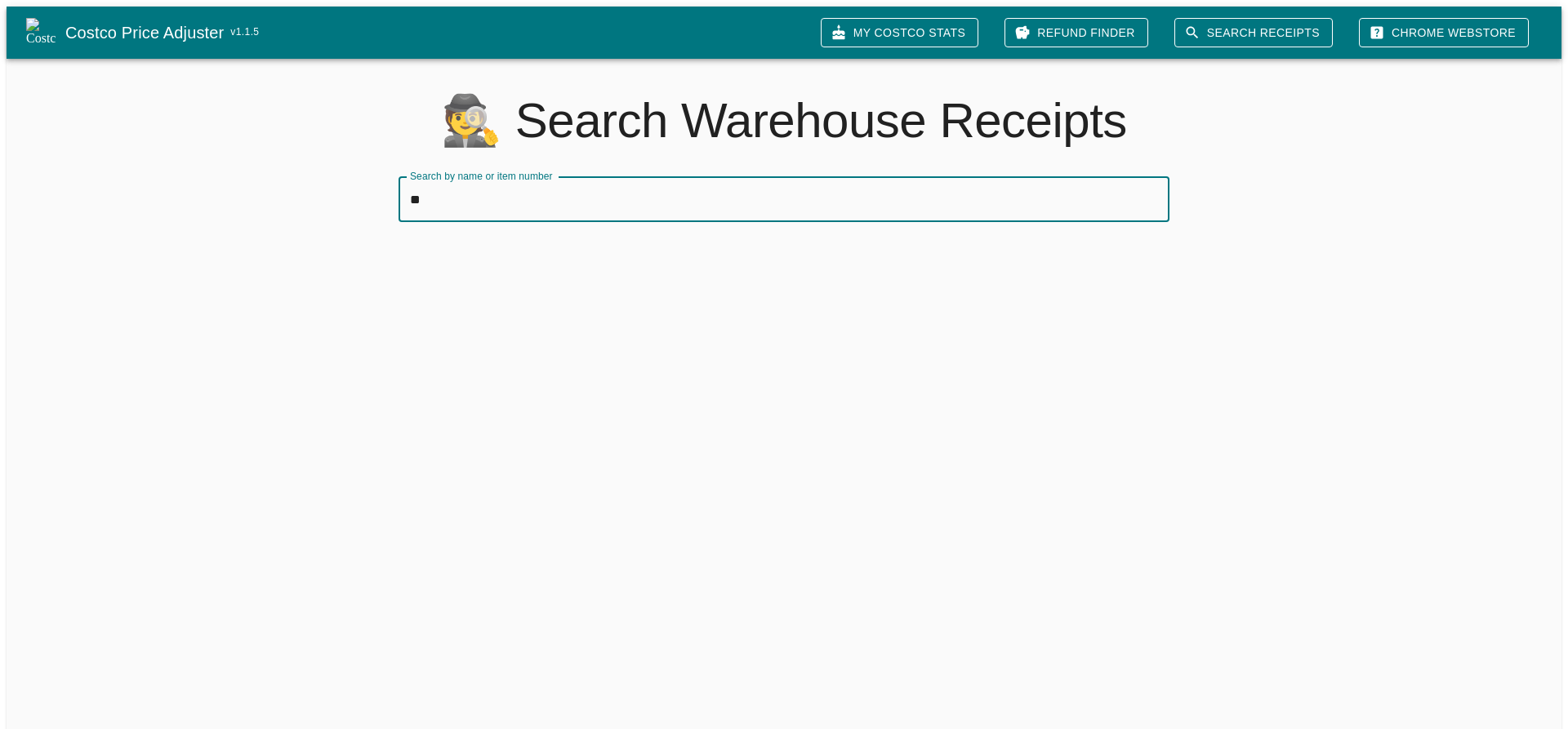
type input "*"
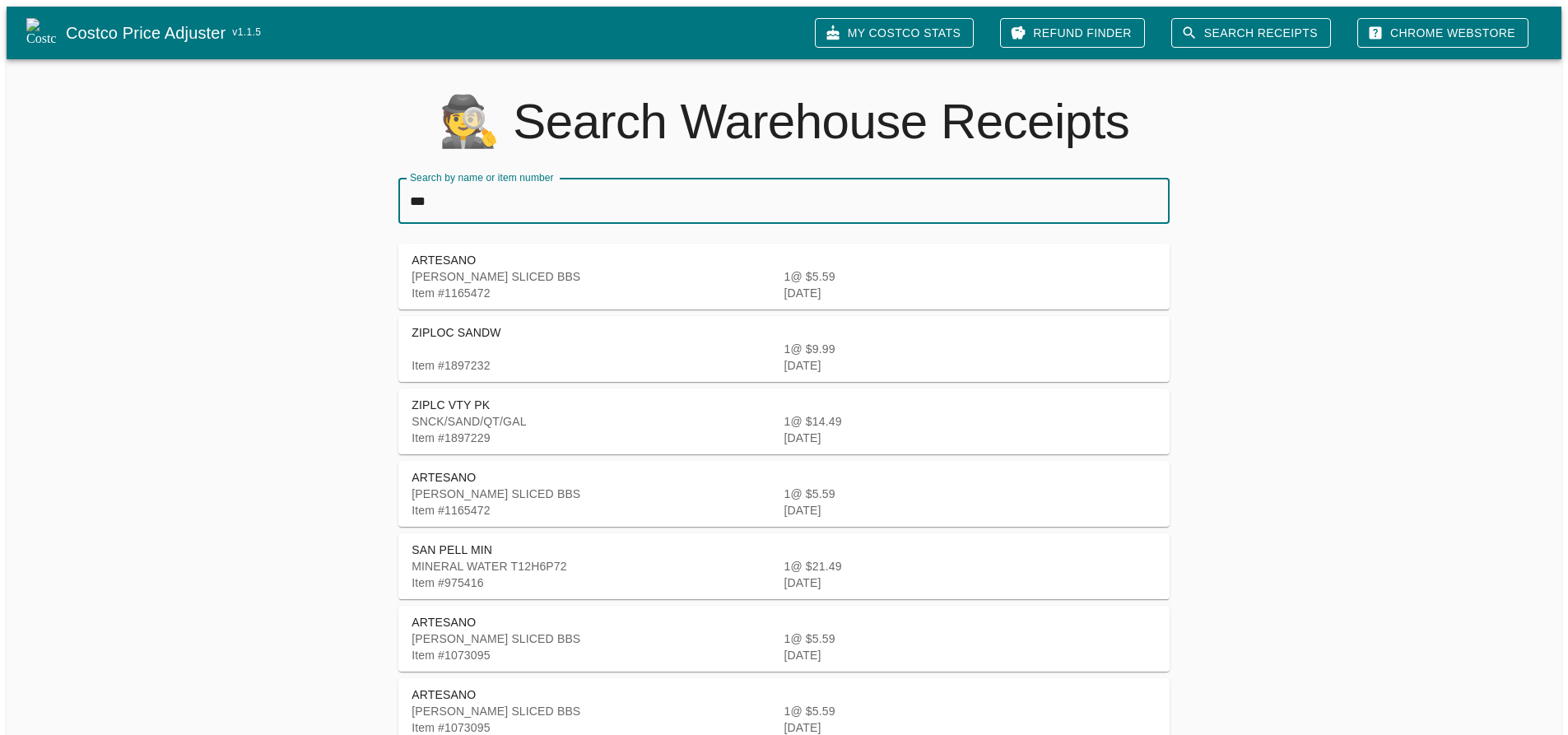
click at [432, 619] on span "ARTESANO" at bounding box center [784, 622] width 745 height 16
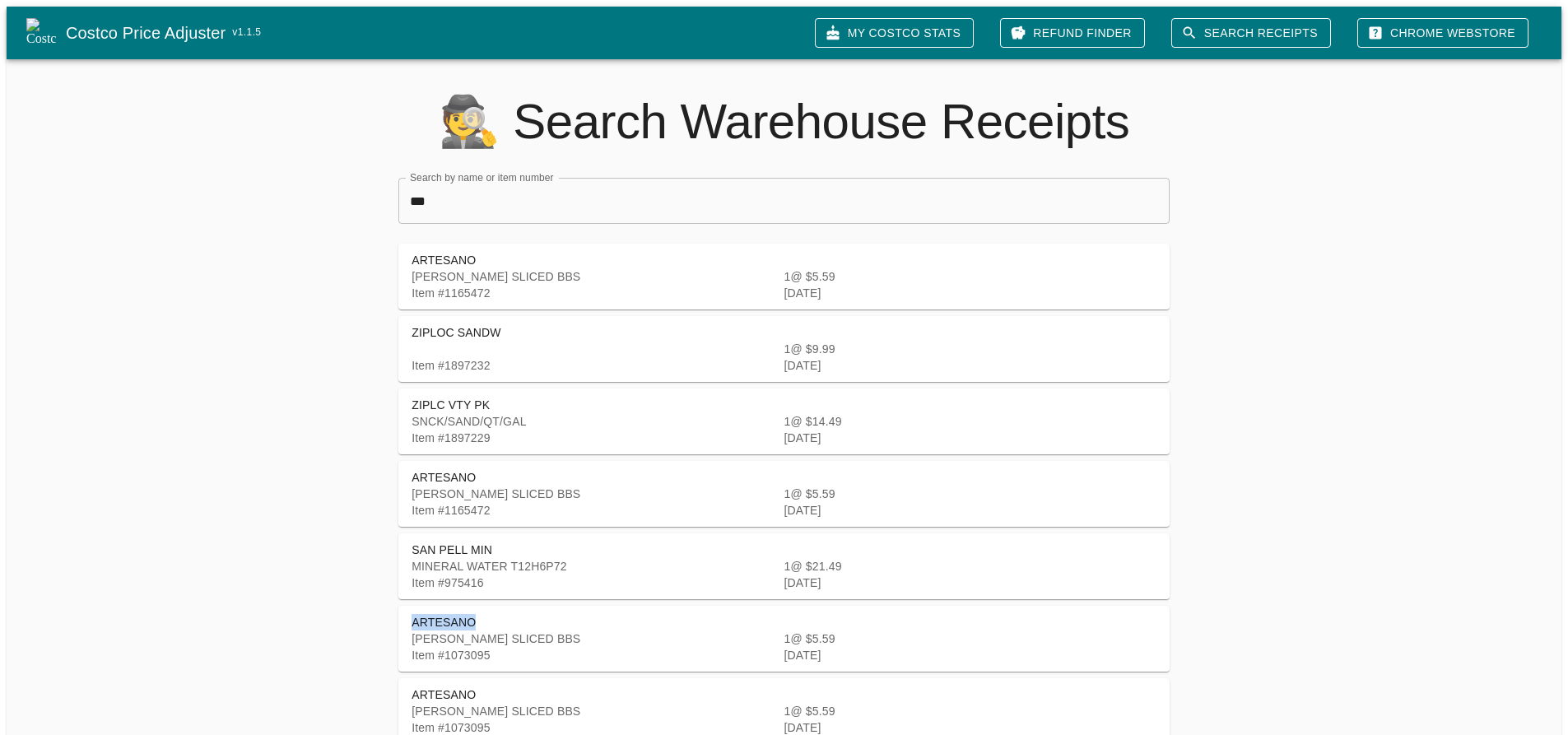
click at [432, 619] on span "ARTESANO" at bounding box center [784, 622] width 745 height 16
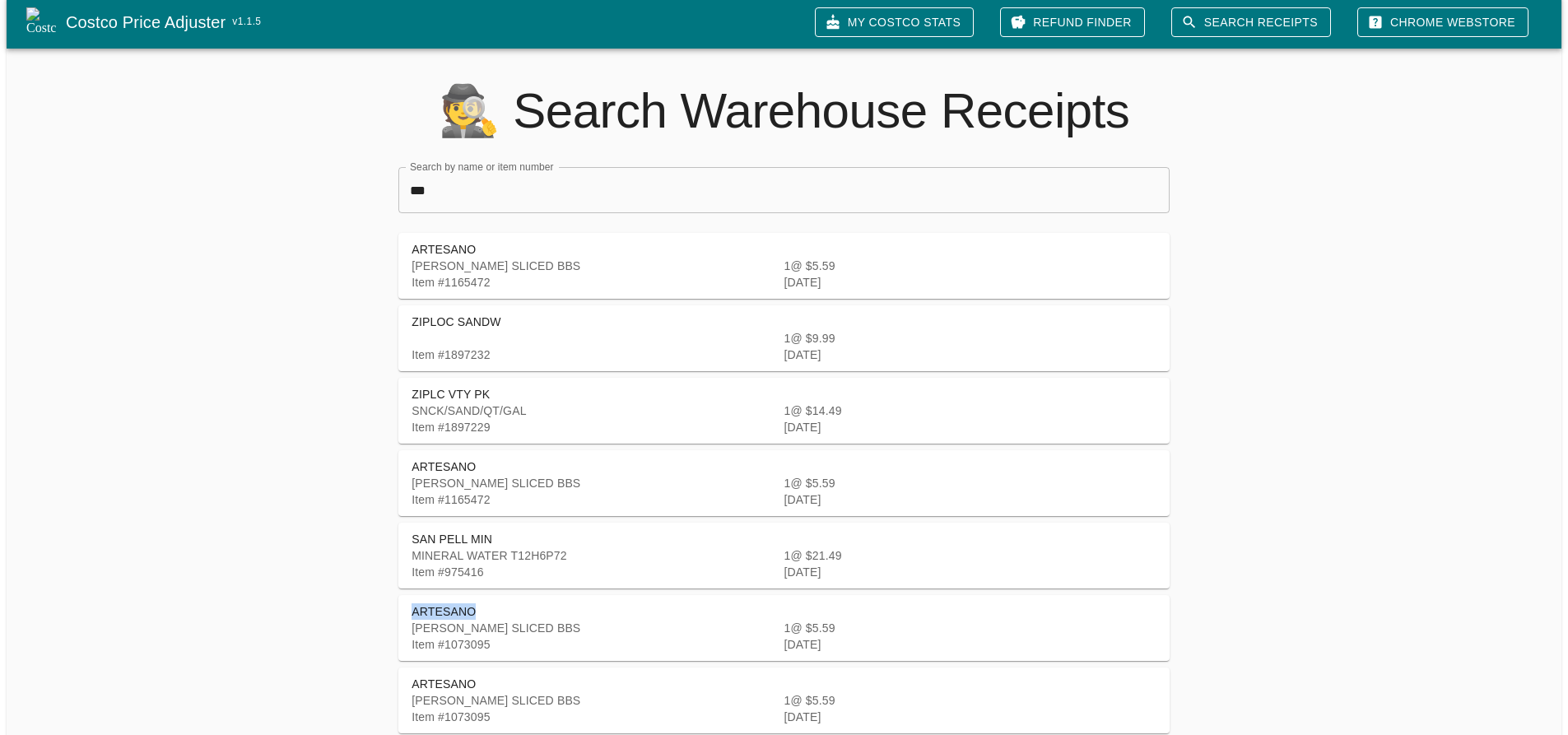
scroll to position [82, 0]
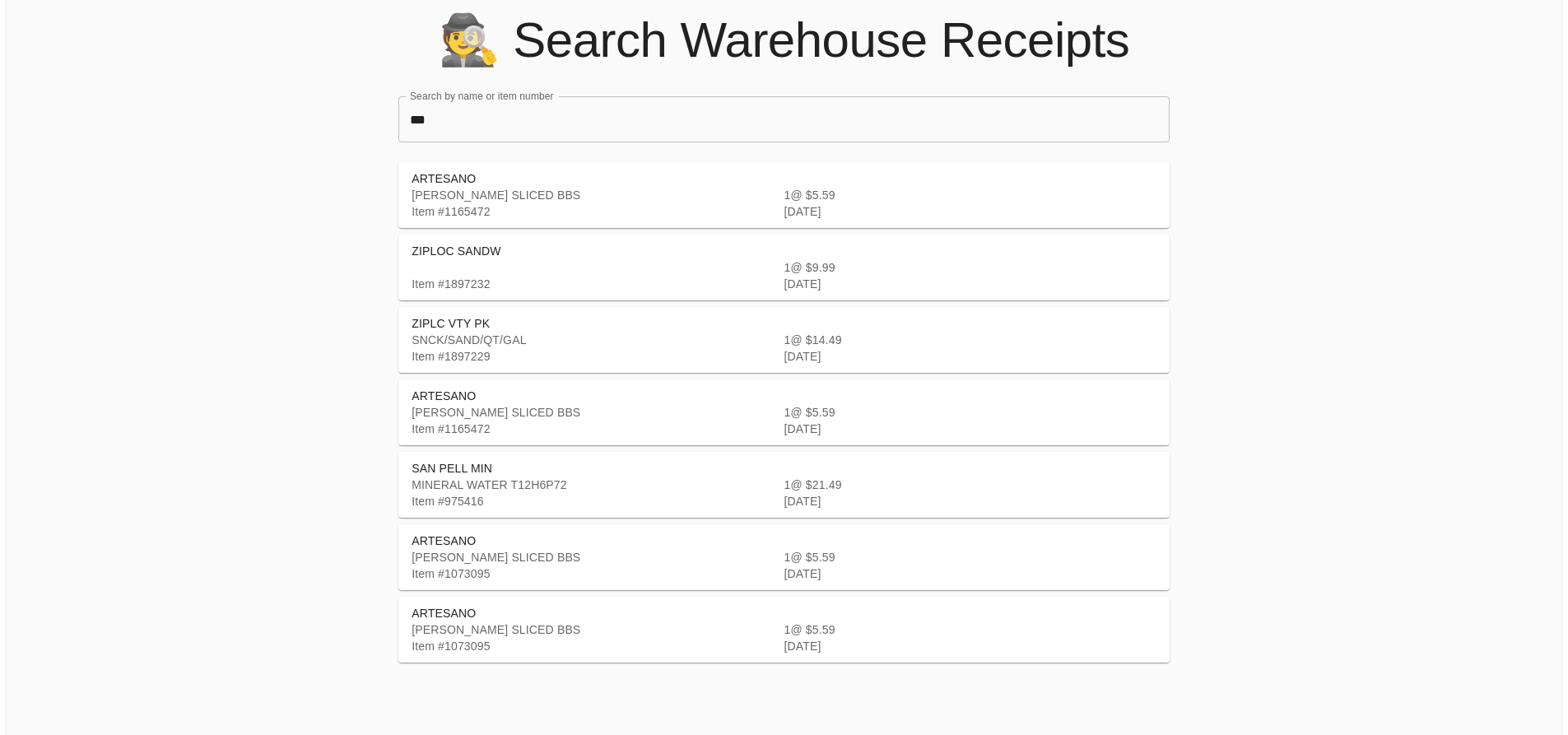
click at [499, 478] on span "MINERAL WATER T12H6P72" at bounding box center [489, 485] width 155 height 13
drag, startPoint x: 414, startPoint y: 462, endPoint x: 498, endPoint y: 462, distance: 84.0
click at [498, 462] on span "SAN PELL MIN" at bounding box center [784, 468] width 745 height 16
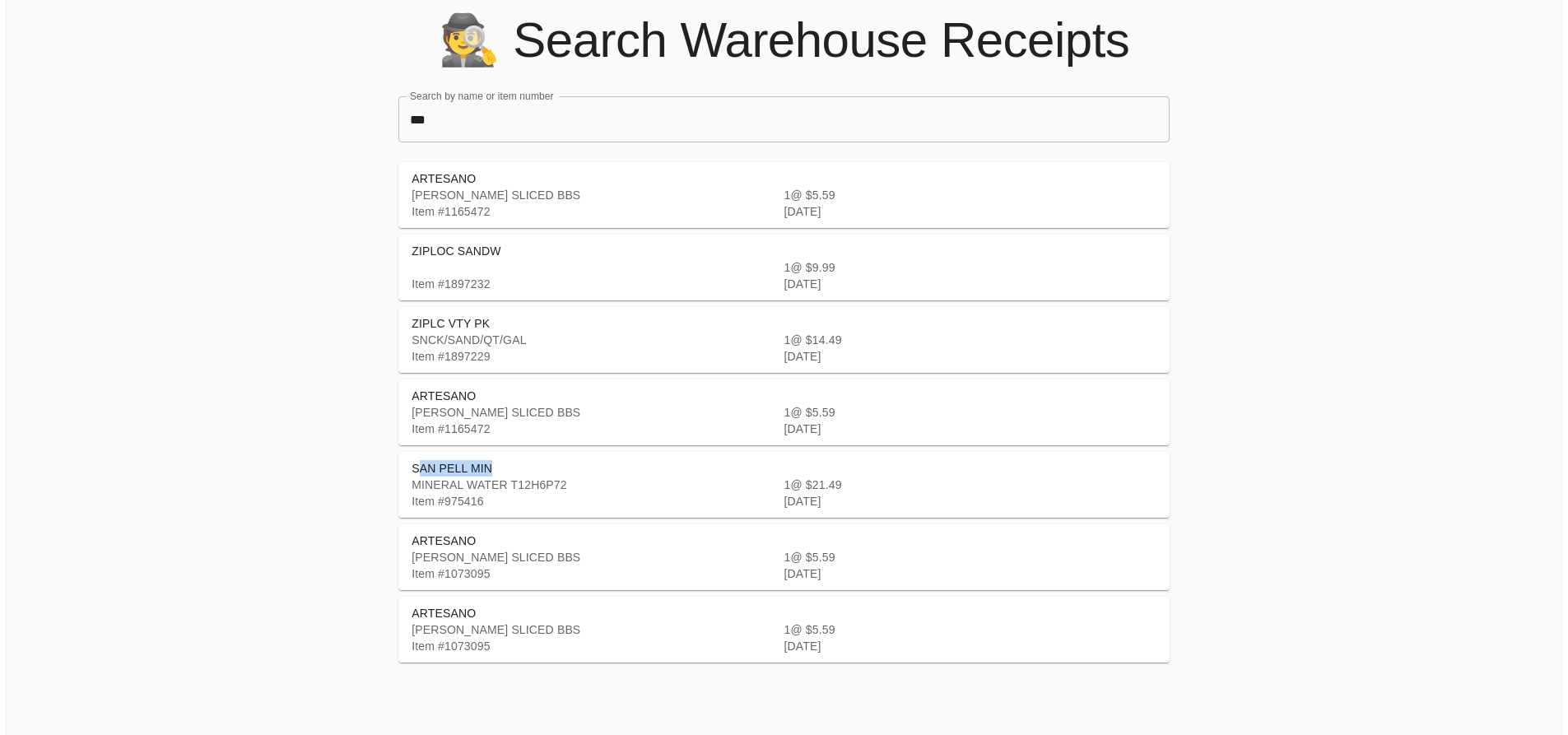
click at [456, 462] on span "SAN PELL MIN" at bounding box center [784, 468] width 745 height 16
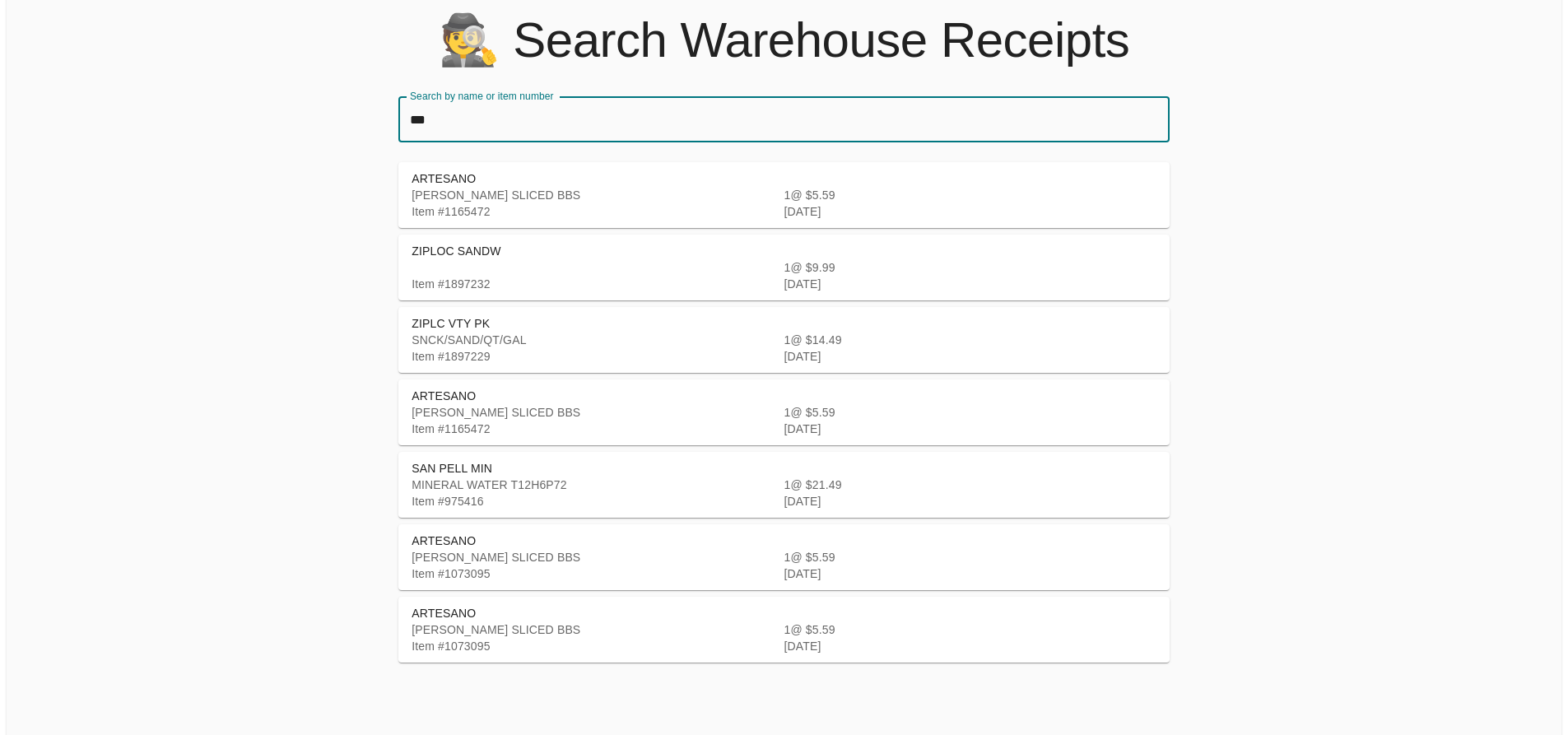
click at [489, 116] on input "***" at bounding box center [784, 119] width 771 height 46
paste input "*********"
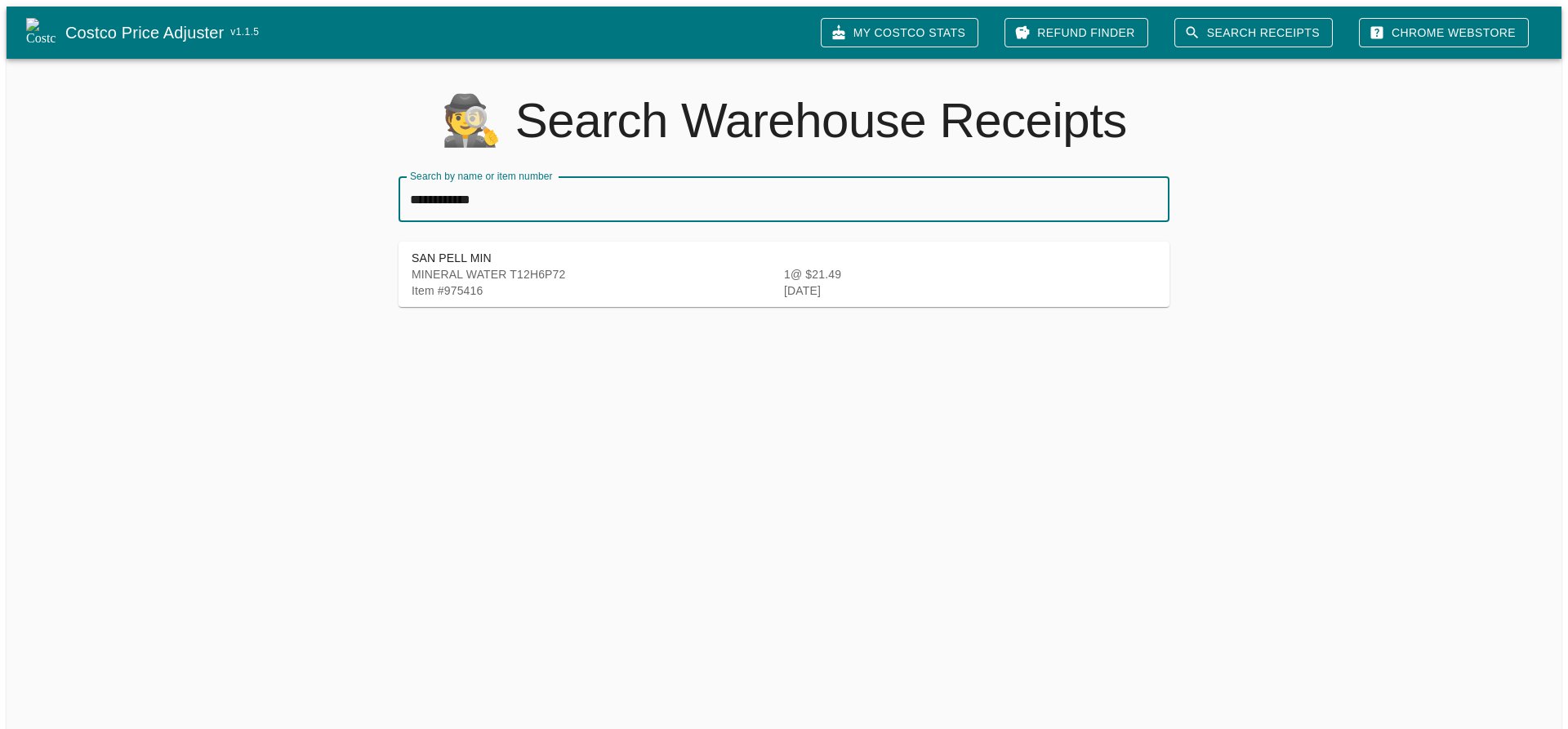
type input "**********"
click at [772, 258] on span "SAN PELL MIN" at bounding box center [784, 258] width 745 height 16
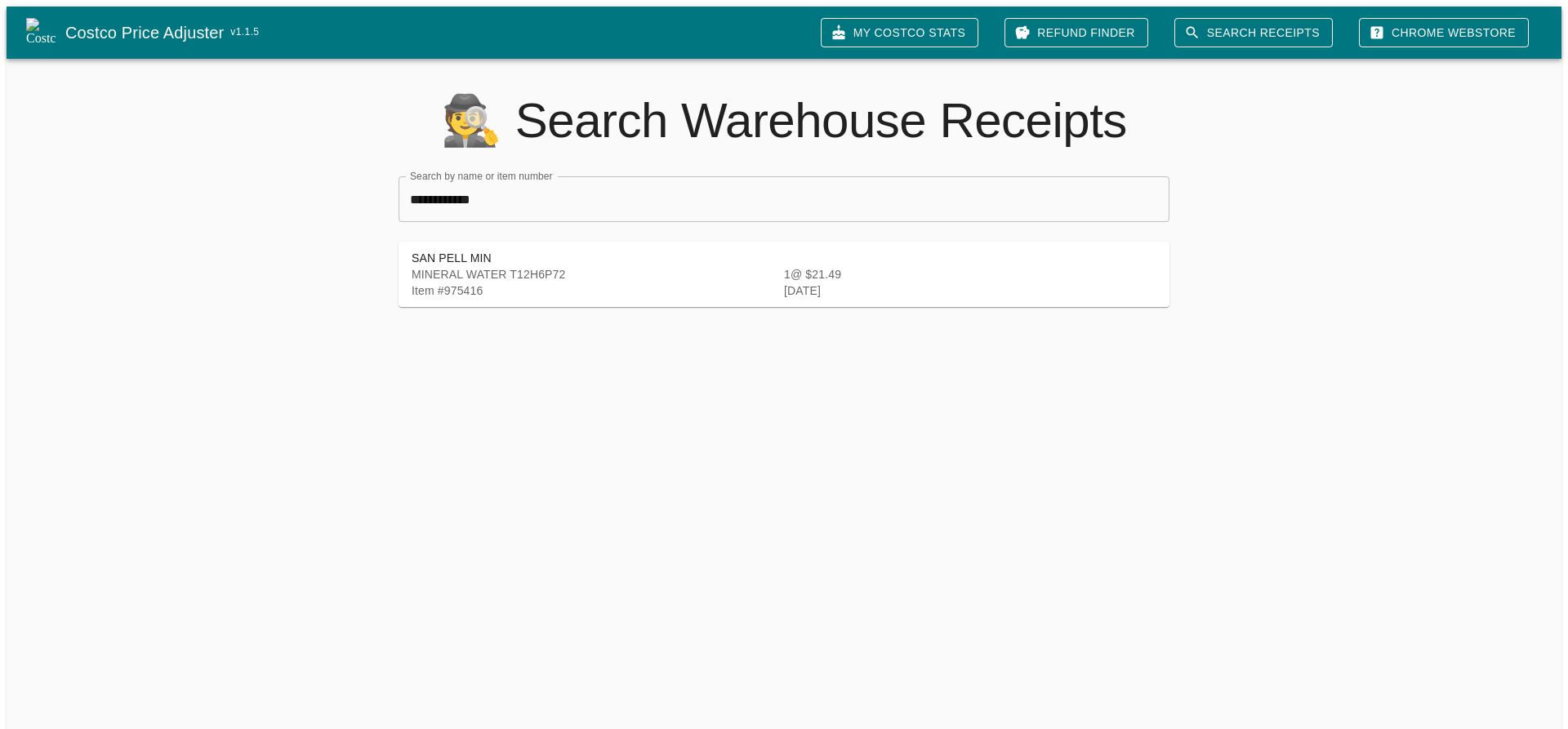
click at [820, 286] on span "[DATE]" at bounding box center [802, 290] width 36 height 13
click at [836, 364] on div "**********" at bounding box center [778, 215] width 1568 height 340
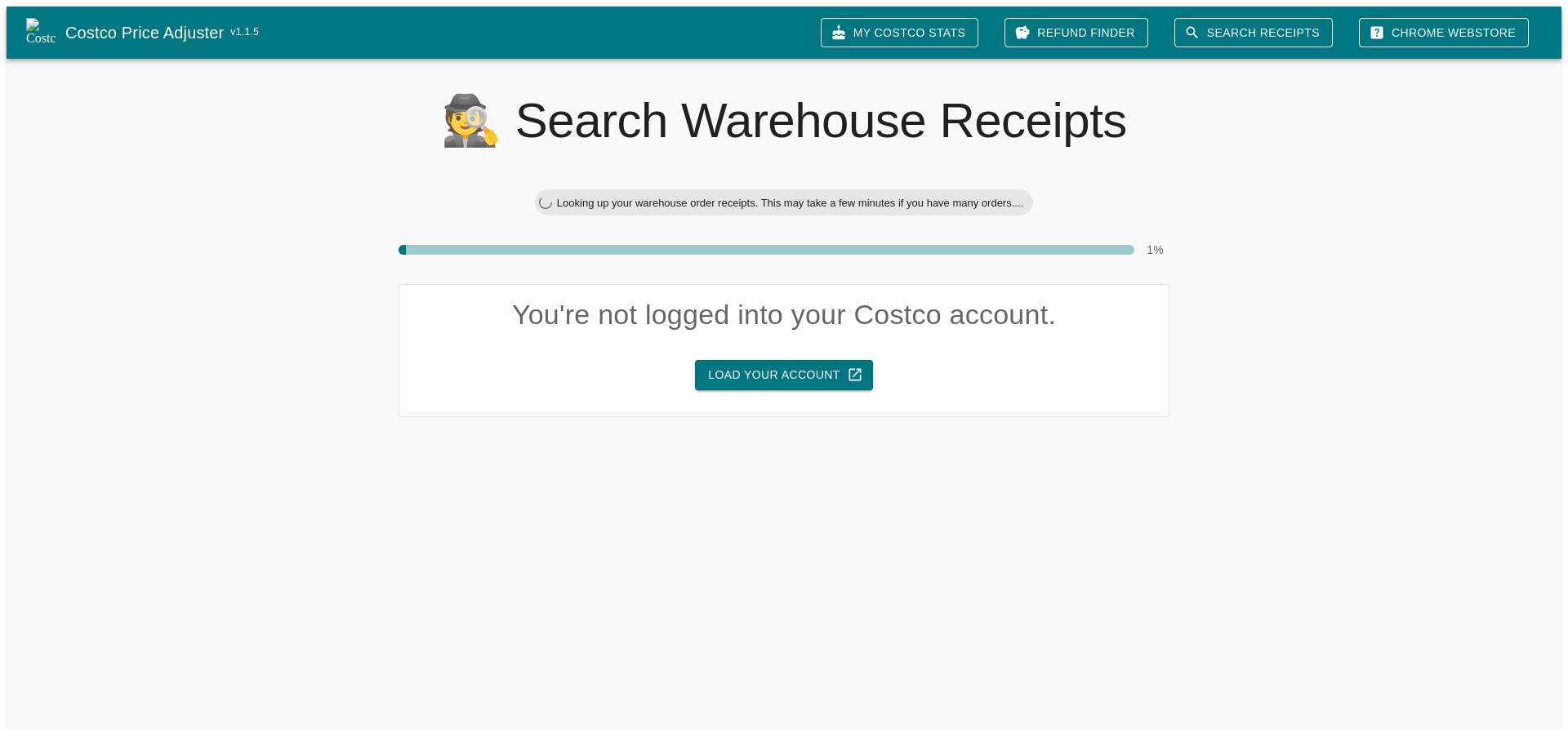
click at [1346, 230] on div "🕵 Search Warehouse Receipts Looking up your warehouse order receipts. This may …" at bounding box center [778, 264] width 1568 height 436
click at [1119, 19] on link "Refund Finder" at bounding box center [1076, 33] width 144 height 30
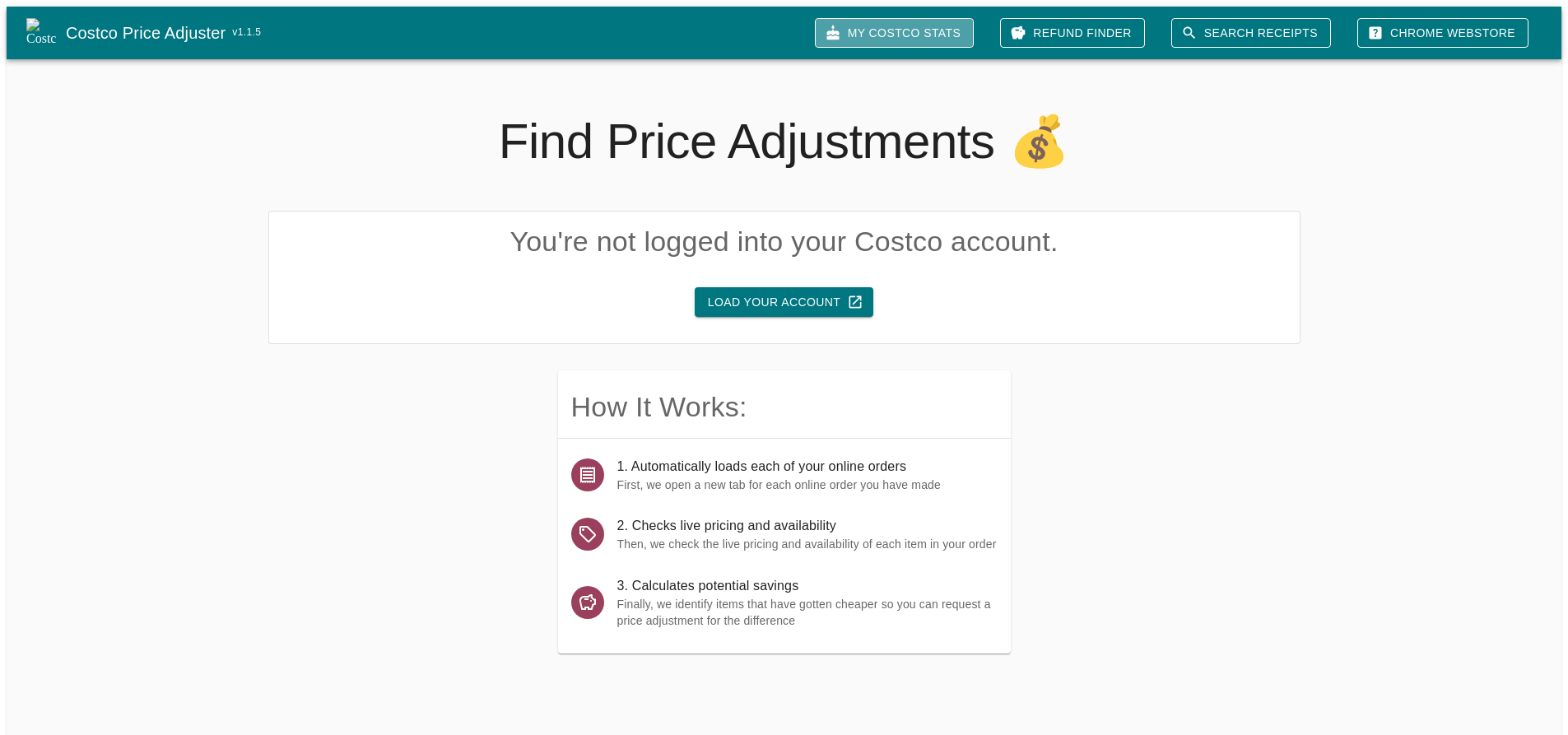
click at [972, 19] on link "My Costco Stats" at bounding box center [894, 33] width 159 height 30
